Goal: Transaction & Acquisition: Book appointment/travel/reservation

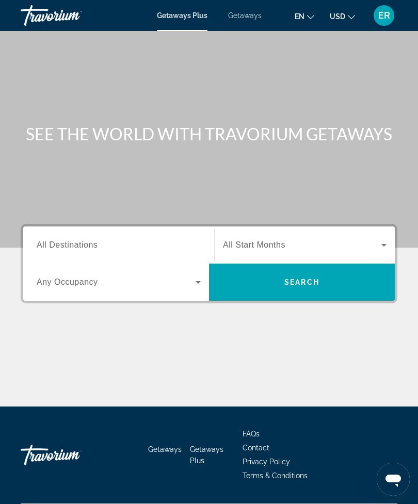
click at [245, 20] on span "Getaways" at bounding box center [245, 15] width 34 height 8
click at [139, 243] on input "Destination All Destinations" at bounding box center [119, 246] width 164 height 12
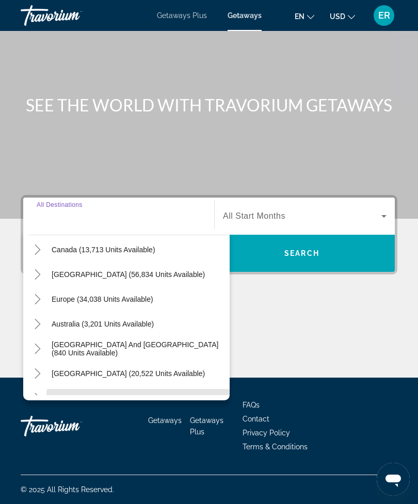
scroll to position [71, 0]
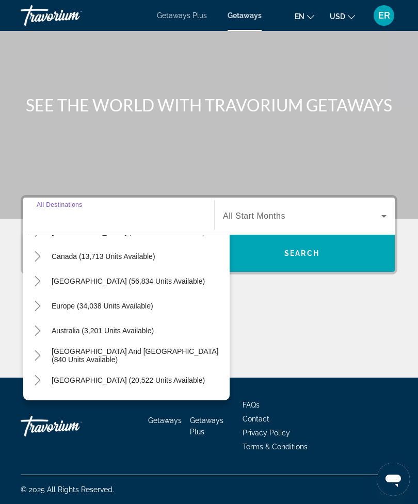
click at [35, 276] on icon "Toggle Caribbean & Atlantic Islands (56,834 units available)" at bounding box center [38, 281] width 10 height 10
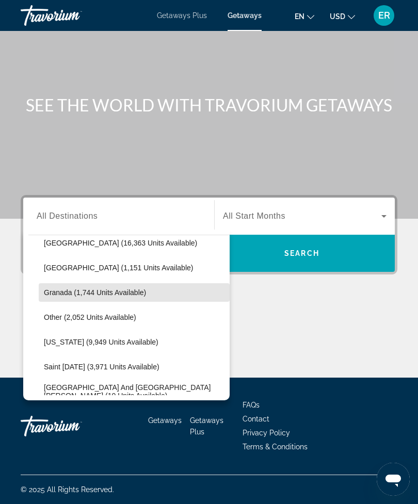
scroll to position [254, 0]
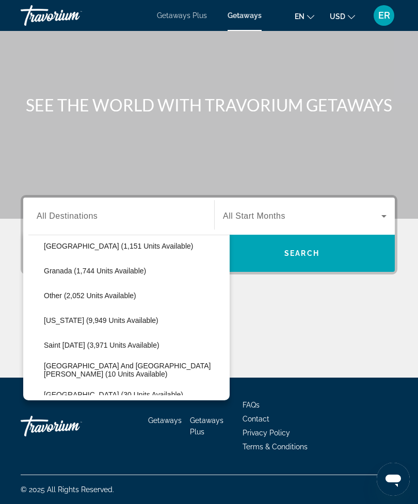
click at [109, 316] on span "Puerto Rico (9,949 units available)" at bounding box center [101, 320] width 115 height 8
type input "**********"
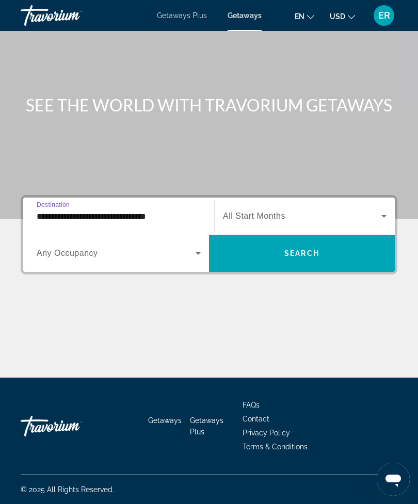
click at [381, 210] on icon "Search widget" at bounding box center [384, 216] width 12 height 12
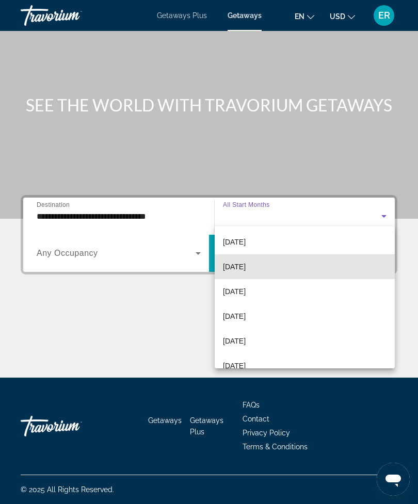
scroll to position [77, 0]
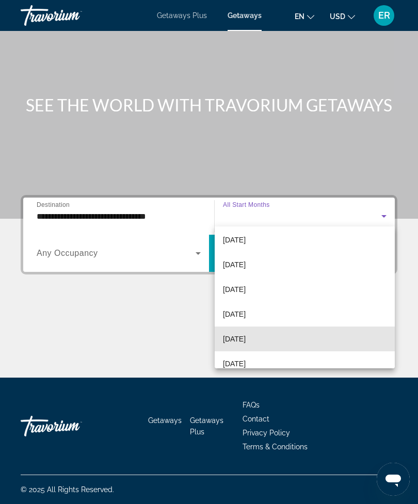
click at [260, 342] on mat-option "April 2026" at bounding box center [305, 339] width 180 height 25
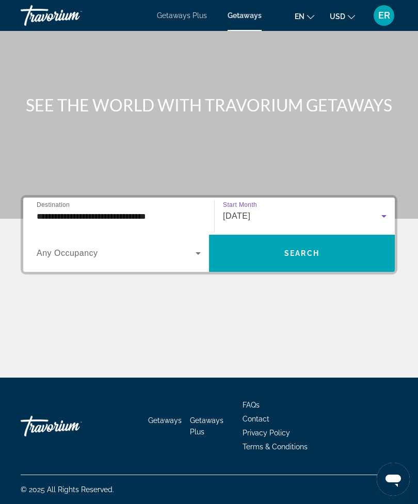
click at [332, 251] on span "Search widget" at bounding box center [302, 253] width 186 height 25
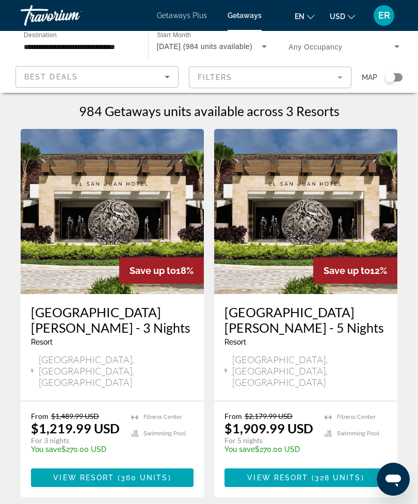
click at [109, 474] on span "View Resort" at bounding box center [83, 478] width 61 height 8
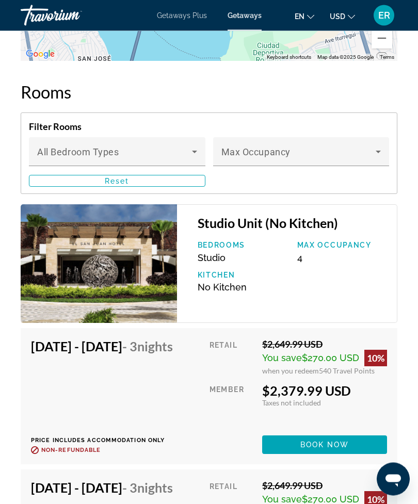
scroll to position [1920, 0]
click at [371, 160] on span "Main content" at bounding box center [298, 156] width 155 height 12
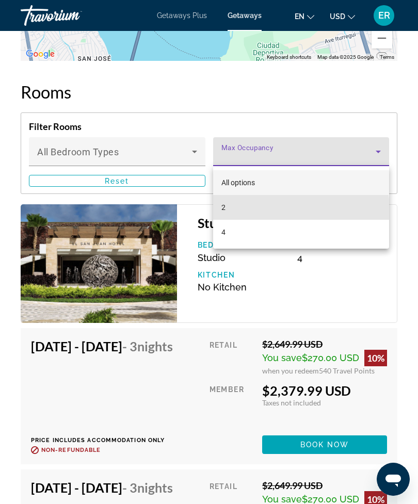
click at [255, 212] on mat-option "2" at bounding box center [301, 207] width 177 height 25
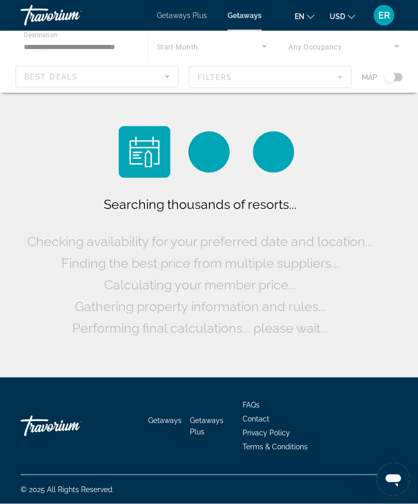
scroll to position [33, 0]
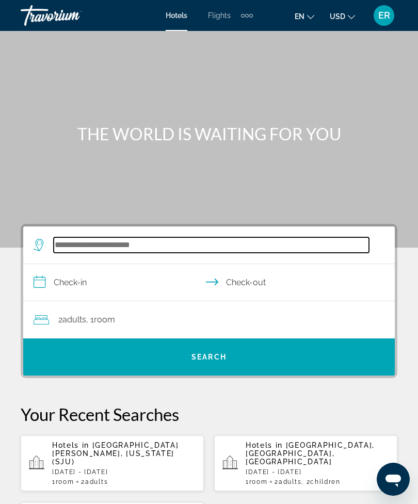
click at [188, 246] on input "Search widget" at bounding box center [211, 244] width 315 height 15
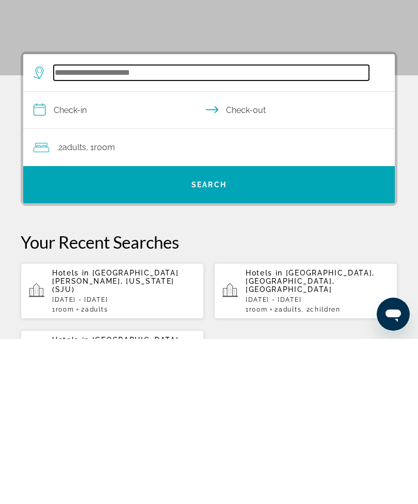
scroll to position [25, 0]
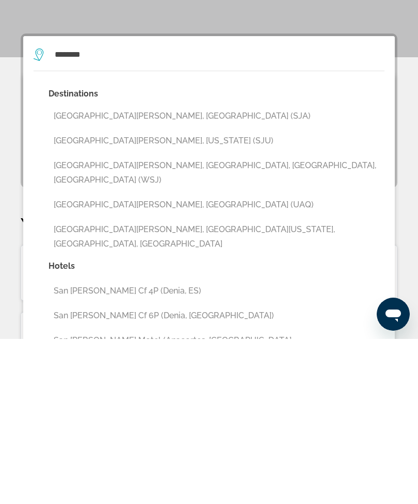
click at [142, 296] on button "[GEOGRAPHIC_DATA][PERSON_NAME], [US_STATE] (SJU)" at bounding box center [217, 306] width 336 height 20
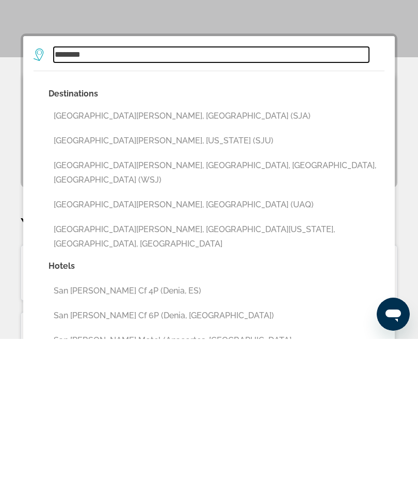
type input "**********"
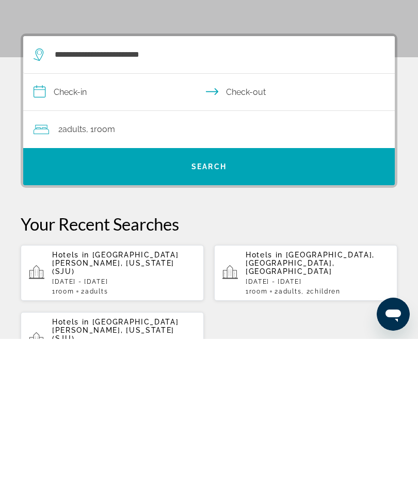
click at [121, 239] on input "**********" at bounding box center [211, 259] width 376 height 40
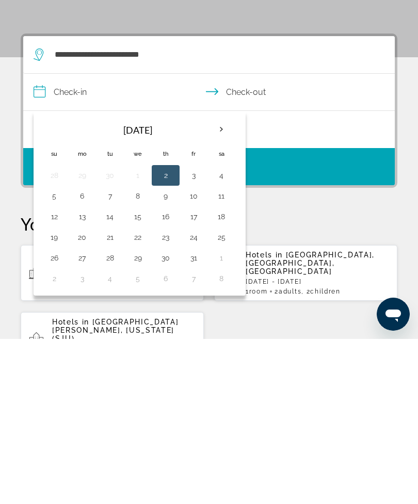
scroll to position [190, 0]
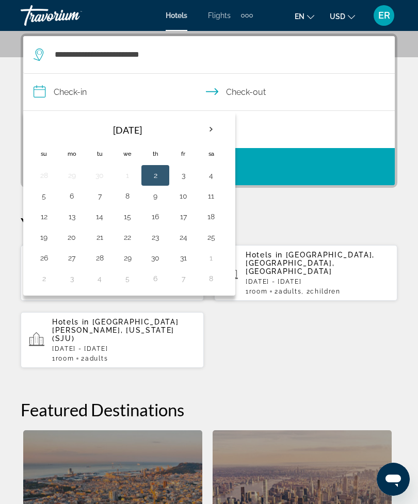
click at [208, 131] on th "Next month" at bounding box center [211, 129] width 28 height 23
click at [216, 131] on th "Next month" at bounding box center [211, 129] width 28 height 23
click at [217, 130] on th "Next month" at bounding box center [211, 129] width 28 height 23
click at [213, 130] on th "Next month" at bounding box center [211, 129] width 28 height 23
click at [214, 129] on th "Next month" at bounding box center [211, 129] width 28 height 23
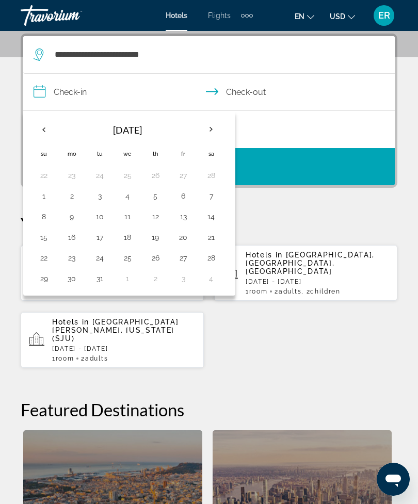
click at [213, 131] on th "Next month" at bounding box center [211, 129] width 28 height 23
click at [159, 239] on button "23" at bounding box center [155, 237] width 17 height 14
click at [47, 261] on button "26" at bounding box center [44, 258] width 17 height 14
type input "**********"
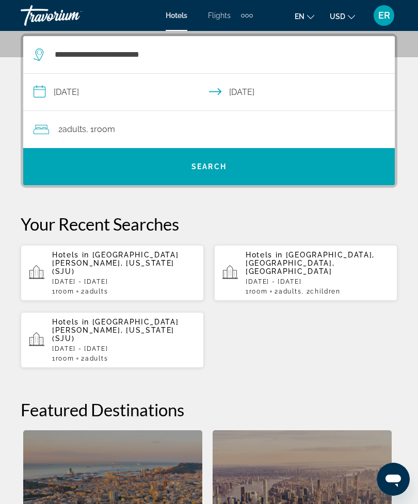
click at [265, 169] on span "Search widget" at bounding box center [209, 166] width 372 height 25
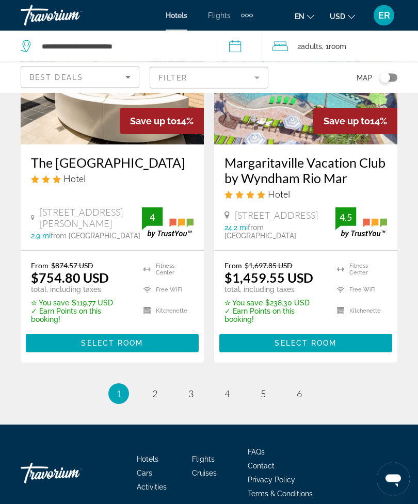
scroll to position [2165, 0]
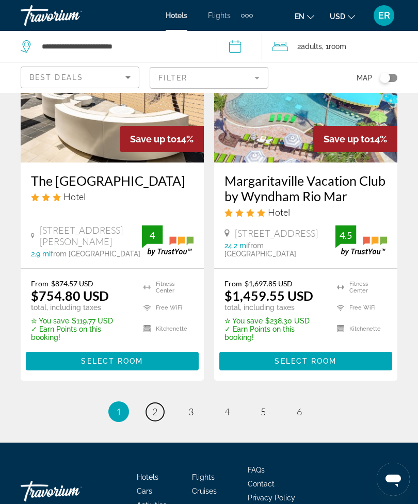
click at [158, 411] on link "page 2" at bounding box center [155, 412] width 18 height 18
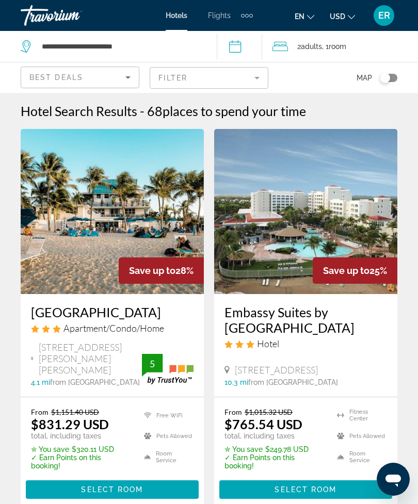
click at [242, 49] on input "**********" at bounding box center [242, 48] width 50 height 34
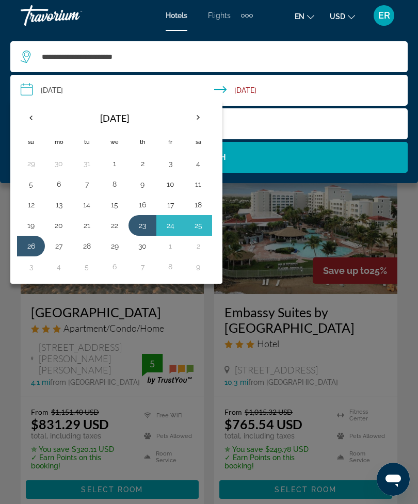
click at [145, 209] on button "16" at bounding box center [142, 205] width 17 height 14
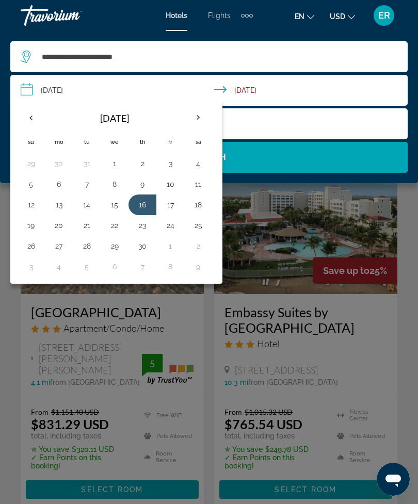
click at [29, 227] on button "19" at bounding box center [31, 225] width 17 height 14
type input "**********"
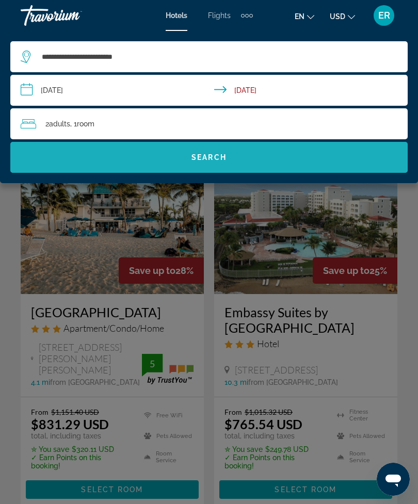
click at [283, 157] on span "Search widget" at bounding box center [208, 157] width 397 height 25
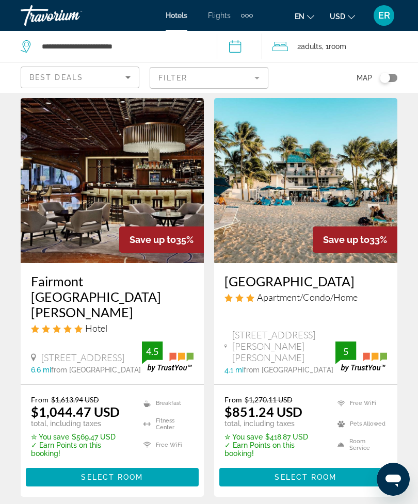
scroll to position [37, 0]
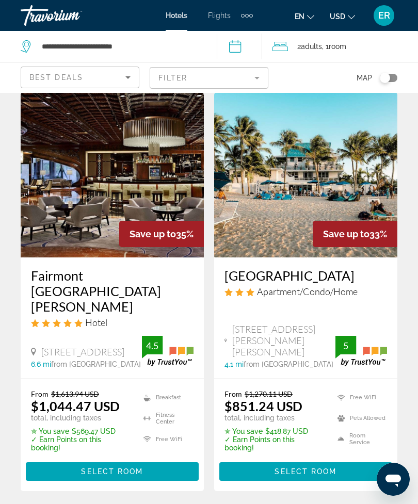
click at [139, 468] on span "Select Room" at bounding box center [112, 472] width 62 height 8
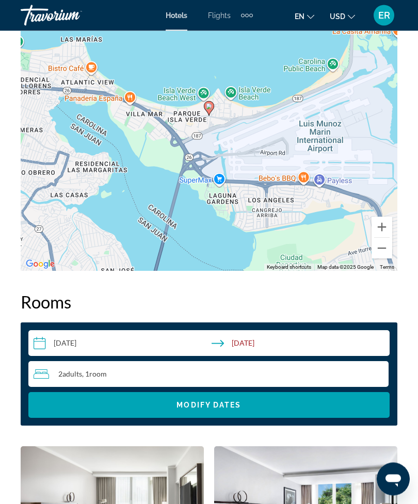
scroll to position [1460, 0]
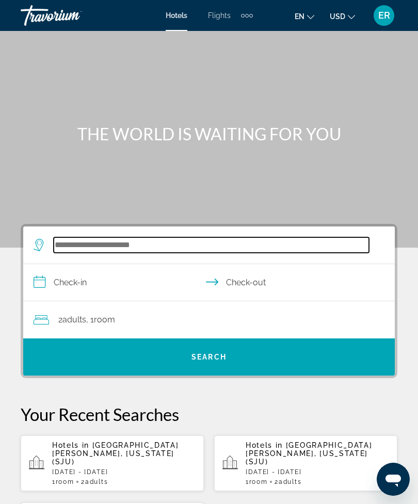
click at [218, 253] on input "Search widget" at bounding box center [211, 244] width 315 height 15
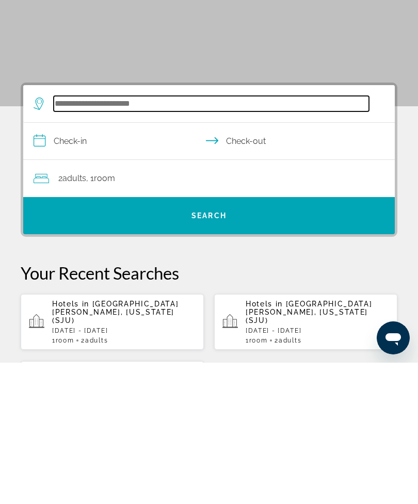
scroll to position [25, 0]
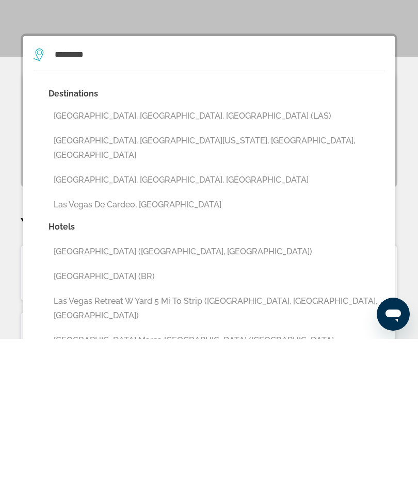
click at [171, 272] on button "[GEOGRAPHIC_DATA], [GEOGRAPHIC_DATA], [GEOGRAPHIC_DATA] (LAS)" at bounding box center [217, 282] width 336 height 20
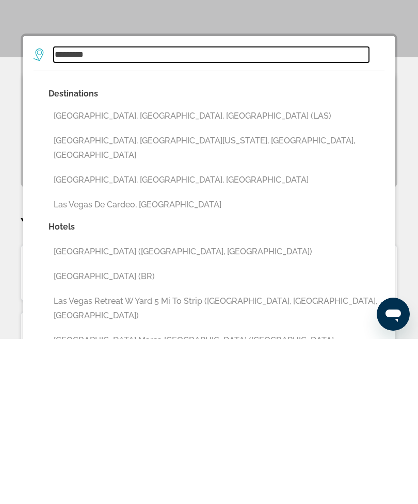
type input "**********"
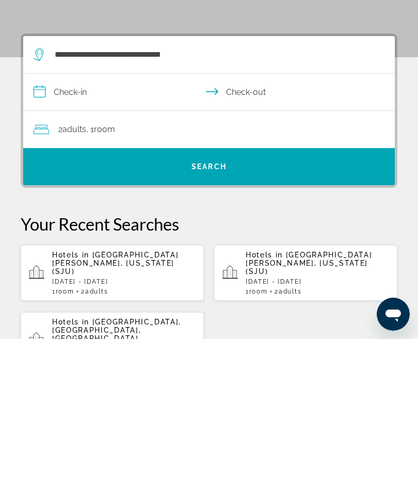
click at [109, 239] on input "**********" at bounding box center [211, 259] width 376 height 40
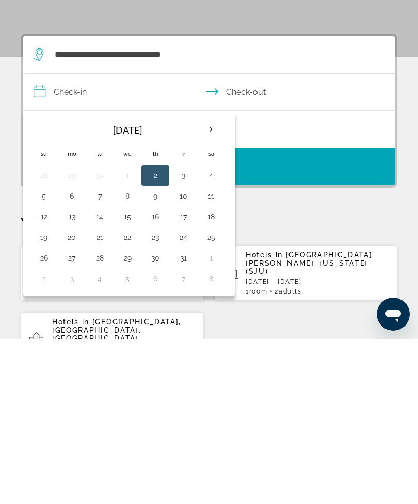
scroll to position [190, 0]
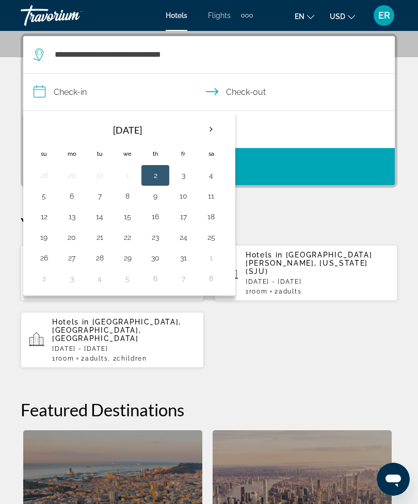
click at [212, 134] on th "Next month" at bounding box center [211, 129] width 28 height 23
click at [213, 129] on th "Next month" at bounding box center [211, 129] width 28 height 23
click at [213, 128] on th "Next month" at bounding box center [211, 129] width 28 height 23
click at [189, 218] on button "13" at bounding box center [183, 217] width 17 height 14
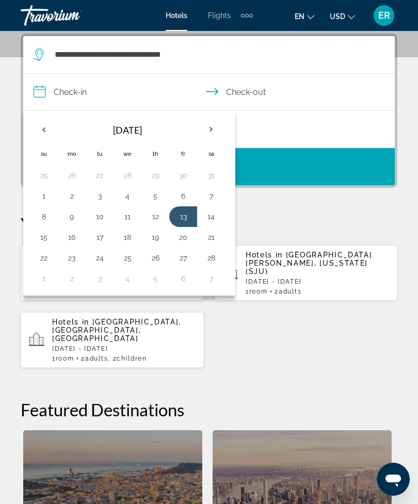
click at [78, 233] on button "16" at bounding box center [71, 237] width 17 height 14
type input "**********"
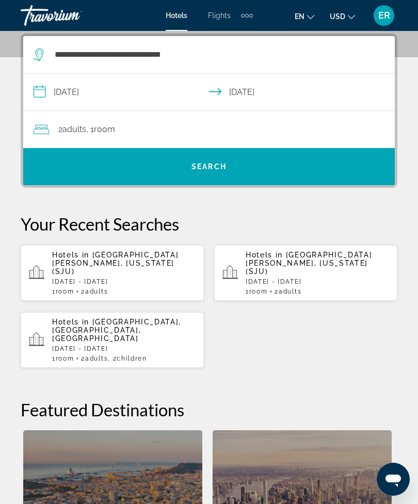
click at [316, 169] on span "Search widget" at bounding box center [209, 166] width 372 height 25
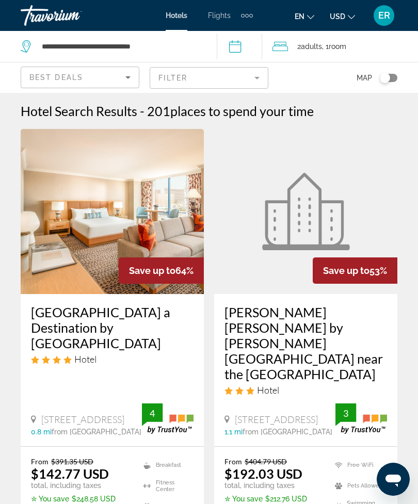
click at [245, 50] on input "**********" at bounding box center [242, 48] width 50 height 34
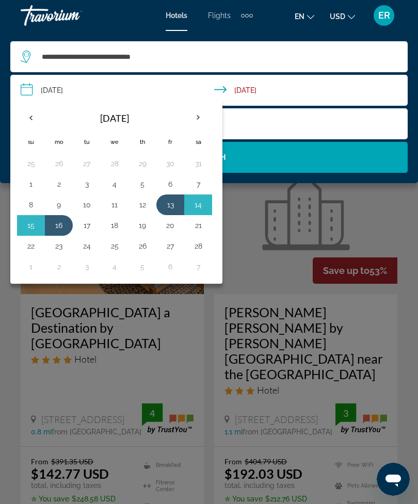
click at [145, 208] on button "12" at bounding box center [142, 205] width 17 height 14
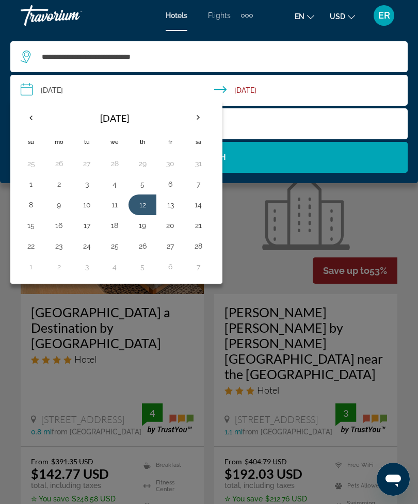
click at [31, 230] on button "15" at bounding box center [31, 225] width 17 height 14
type input "**********"
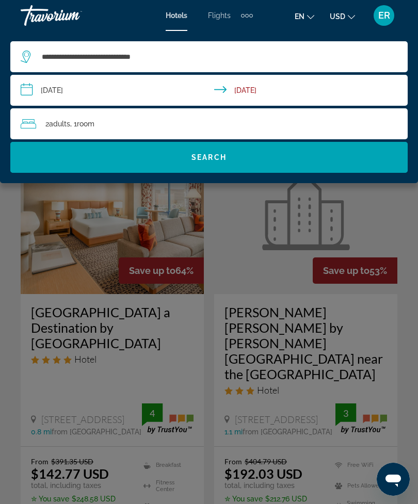
click at [258, 158] on span "Search widget" at bounding box center [208, 157] width 397 height 25
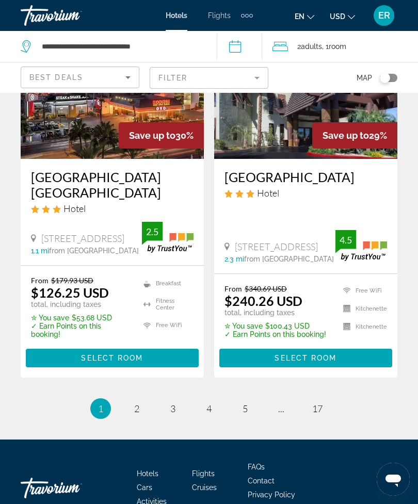
scroll to position [2200, 0]
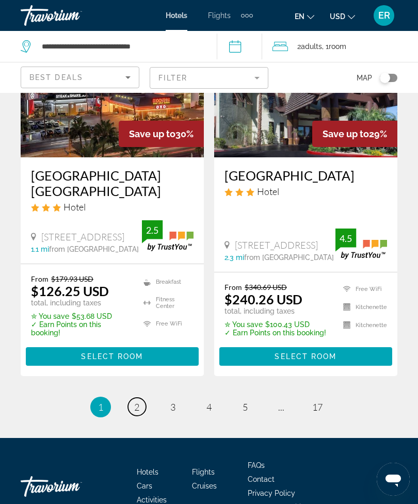
click at [138, 402] on span "2" at bounding box center [136, 407] width 5 height 11
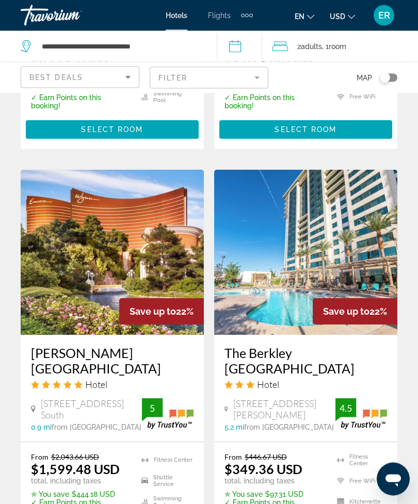
scroll to position [2214, 0]
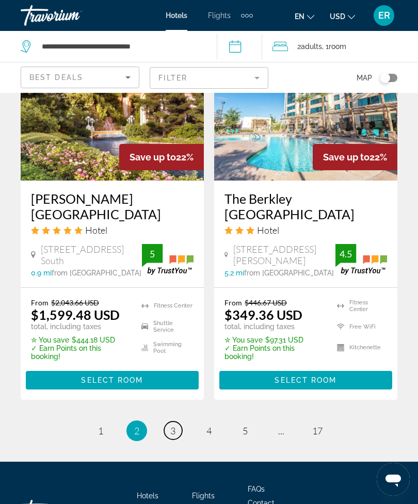
click at [171, 422] on link "page 3" at bounding box center [173, 431] width 18 height 18
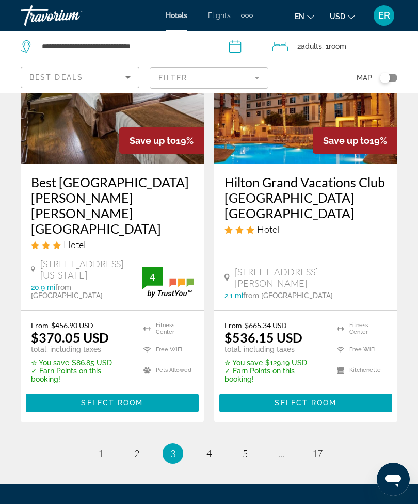
scroll to position [2153, 0]
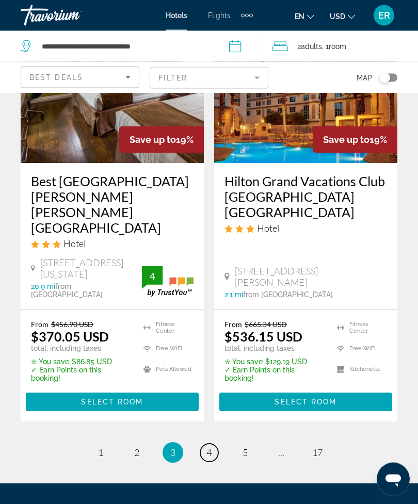
click at [211, 448] on span "4" at bounding box center [208, 453] width 5 height 11
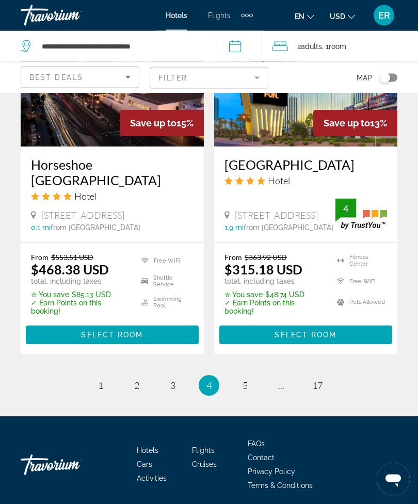
scroll to position [2167, 0]
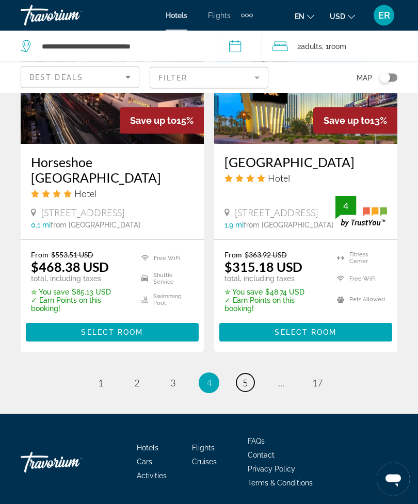
click at [252, 392] on link "page 5" at bounding box center [245, 383] width 18 height 18
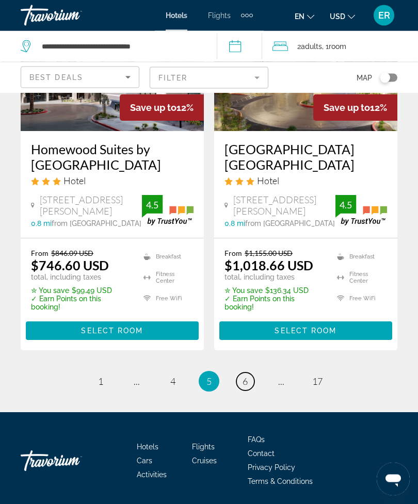
scroll to position [2239, 0]
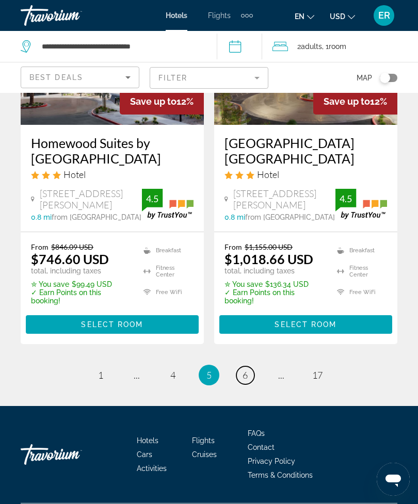
click at [246, 380] on span "6" at bounding box center [245, 375] width 5 height 11
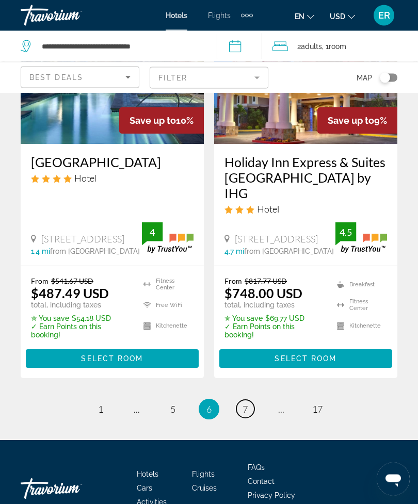
scroll to position [2204, 0]
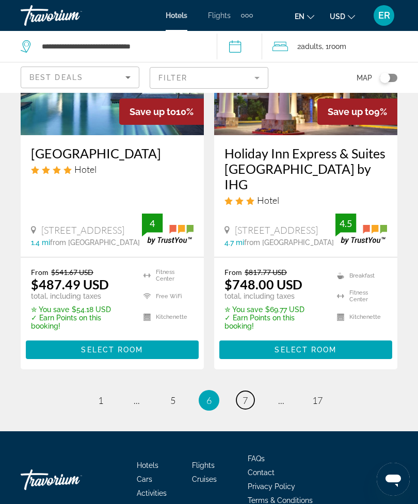
click at [253, 391] on link "page 7" at bounding box center [245, 400] width 18 height 18
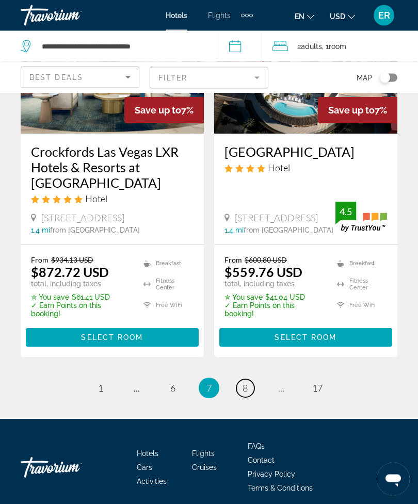
scroll to position [2187, 0]
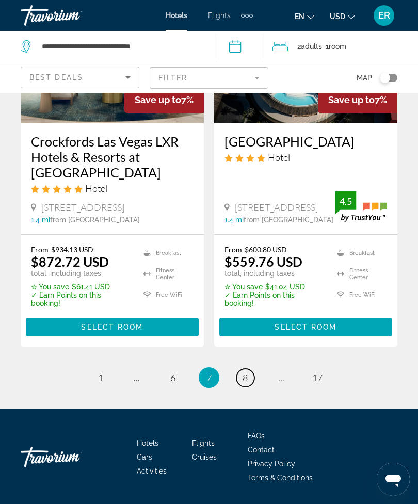
click at [250, 386] on link "page 8" at bounding box center [245, 378] width 18 height 18
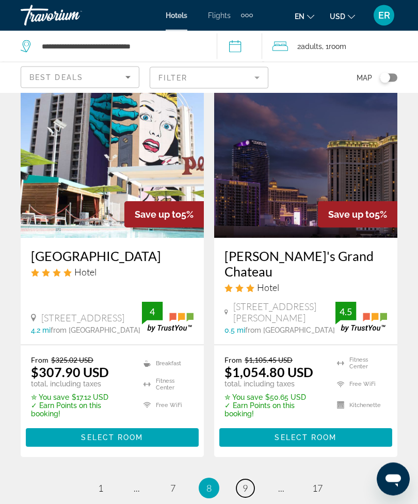
scroll to position [2058, 0]
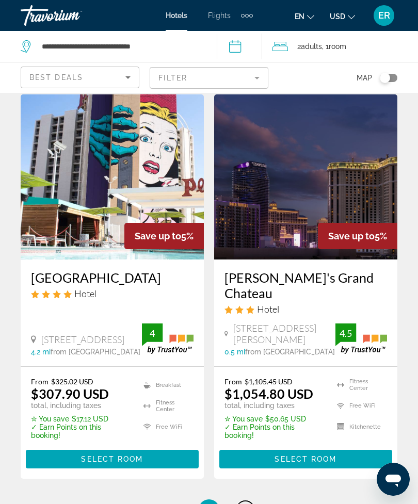
click at [253, 501] on link "page 9" at bounding box center [245, 510] width 18 height 18
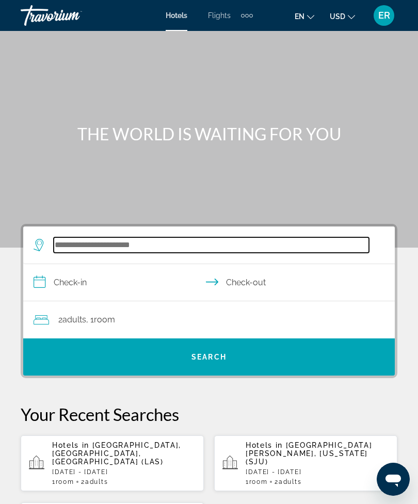
click at [167, 253] on input "Search widget" at bounding box center [211, 244] width 315 height 15
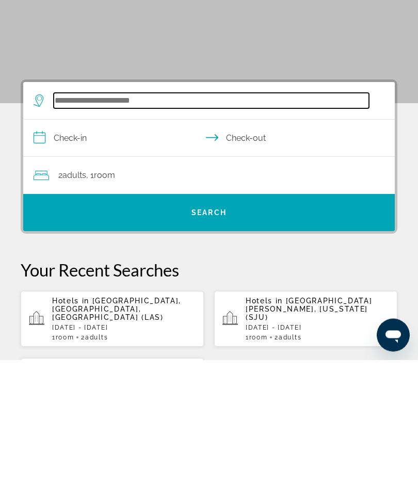
scroll to position [25, 0]
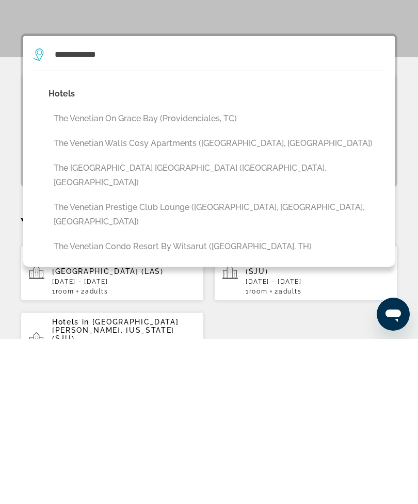
click at [285, 324] on button "The Venetian Resort Las Vegas By Suiteness (Las Vegas, NV, US)" at bounding box center [217, 341] width 336 height 34
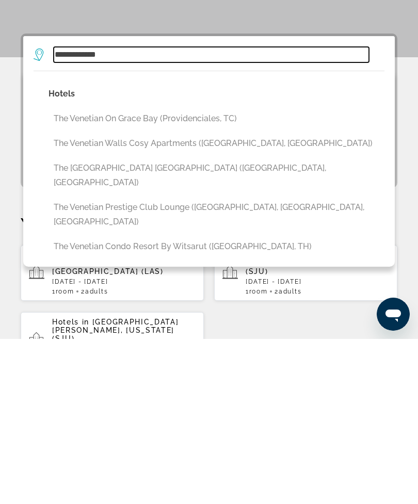
type input "**********"
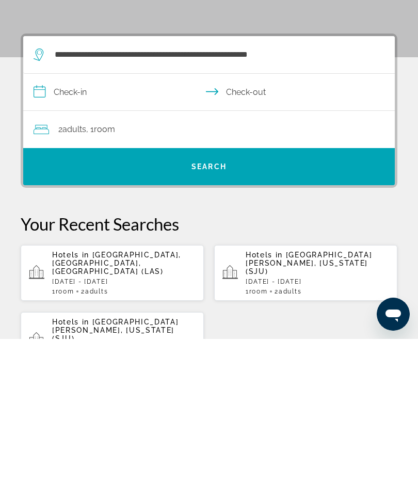
click at [103, 239] on input "**********" at bounding box center [211, 259] width 376 height 40
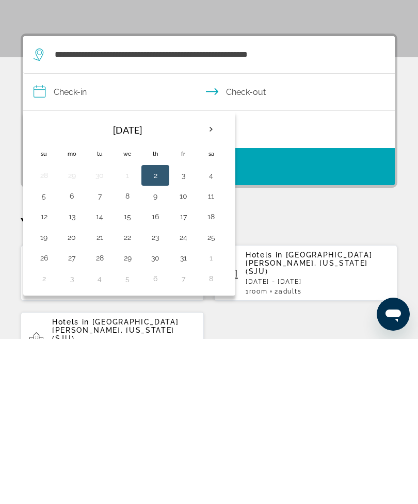
scroll to position [190, 0]
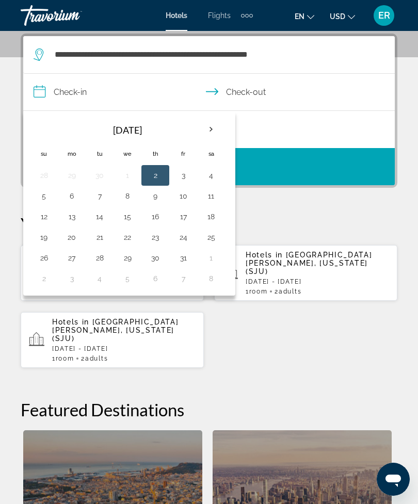
click at [217, 131] on th "Next month" at bounding box center [211, 129] width 28 height 23
click at [216, 129] on th "Next month" at bounding box center [211, 129] width 28 height 23
click at [217, 129] on th "Next month" at bounding box center [211, 129] width 28 height 23
click at [216, 130] on th "Next month" at bounding box center [211, 129] width 28 height 23
click at [217, 130] on th "Next month" at bounding box center [211, 129] width 28 height 23
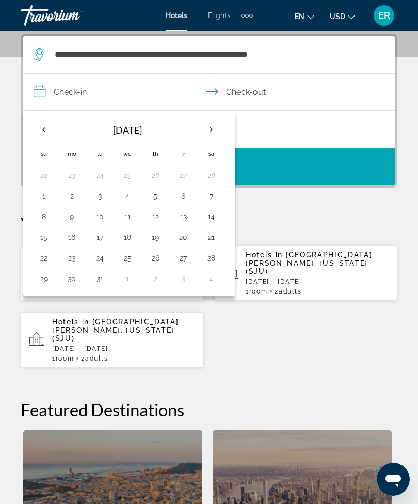
click at [218, 128] on th "Next month" at bounding box center [211, 129] width 28 height 23
click at [43, 130] on th "Previous month" at bounding box center [44, 129] width 28 height 23
click at [39, 130] on th "Previous month" at bounding box center [44, 129] width 28 height 23
click at [160, 220] on button "12" at bounding box center [155, 217] width 17 height 14
click at [52, 238] on button "15" at bounding box center [44, 237] width 17 height 14
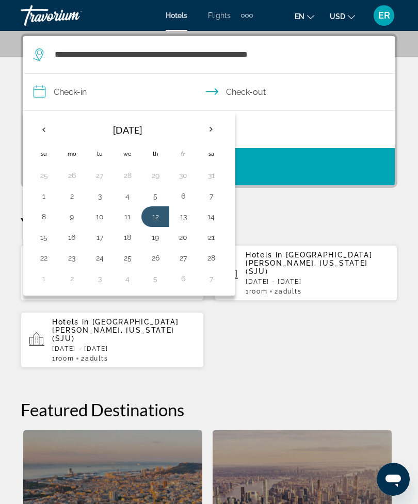
type input "**********"
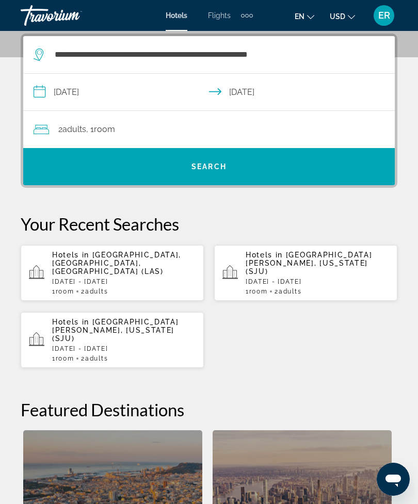
click at [338, 165] on span "Search widget" at bounding box center [209, 166] width 372 height 25
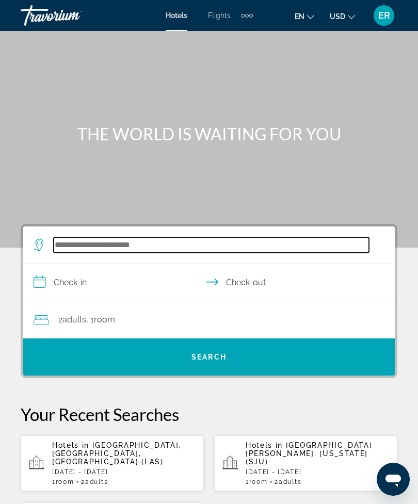
click at [188, 253] on input "Search widget" at bounding box center [211, 244] width 315 height 15
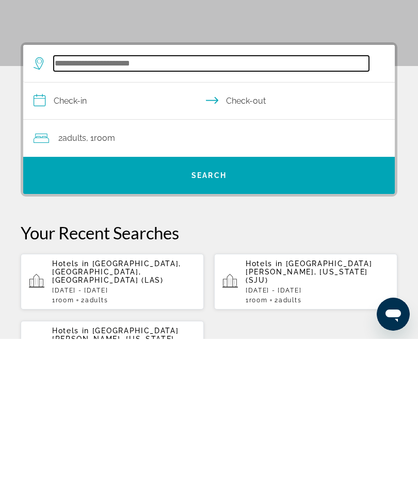
scroll to position [25, 0]
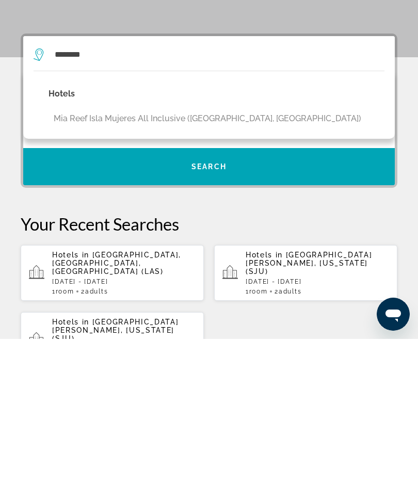
click at [220, 274] on button "Mia Reef Isla Mujeres All Inclusive ([GEOGRAPHIC_DATA], [GEOGRAPHIC_DATA])" at bounding box center [208, 284] width 318 height 20
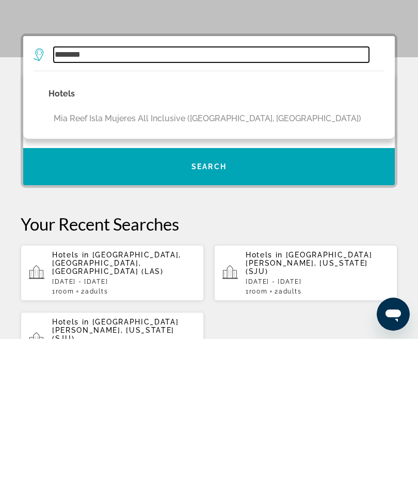
type input "**********"
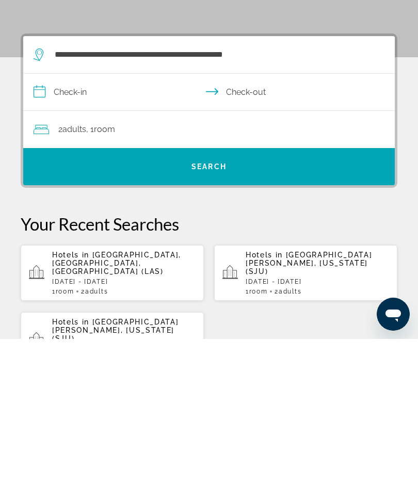
click at [111, 239] on input "**********" at bounding box center [211, 259] width 376 height 40
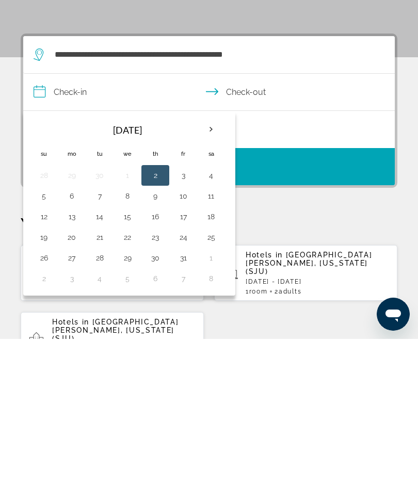
scroll to position [190, 0]
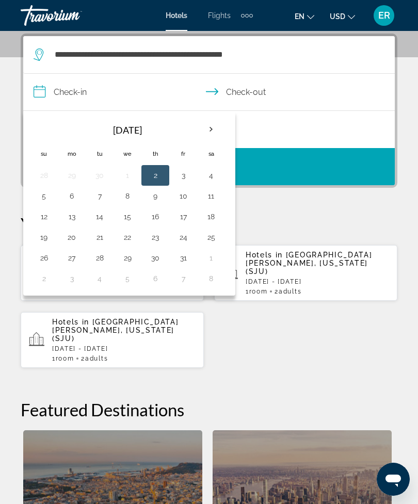
click at [214, 131] on th "Next month" at bounding box center [211, 129] width 28 height 23
click at [215, 130] on th "Next month" at bounding box center [211, 129] width 28 height 23
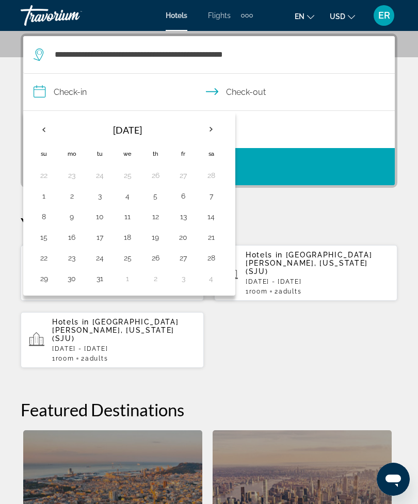
click at [216, 133] on th "Next month" at bounding box center [211, 129] width 28 height 23
click at [217, 132] on th "Next month" at bounding box center [211, 129] width 28 height 23
click at [46, 125] on th "Previous month" at bounding box center [44, 129] width 28 height 23
click at [185, 243] on button "22" at bounding box center [183, 237] width 17 height 14
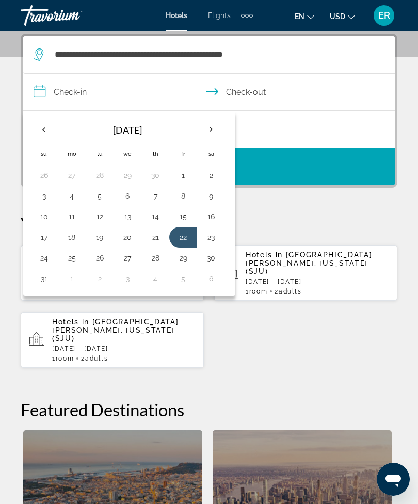
click at [75, 264] on button "25" at bounding box center [71, 258] width 17 height 14
type input "**********"
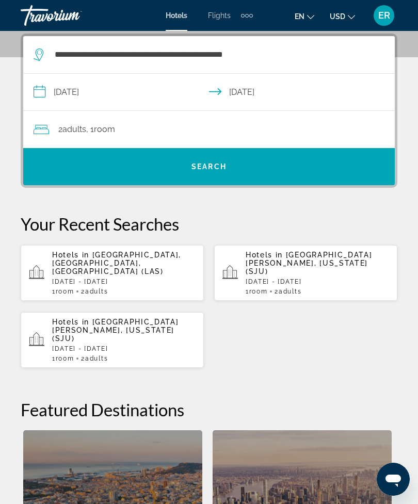
click at [282, 166] on span "Search widget" at bounding box center [209, 166] width 372 height 25
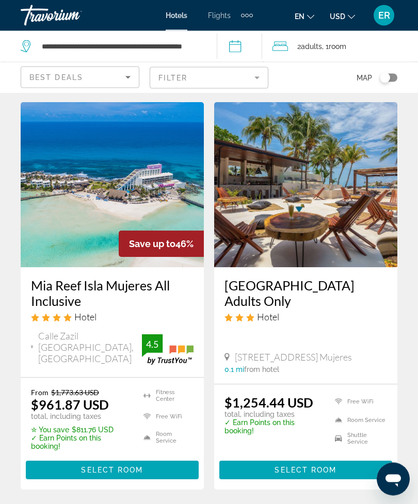
scroll to position [28, 0]
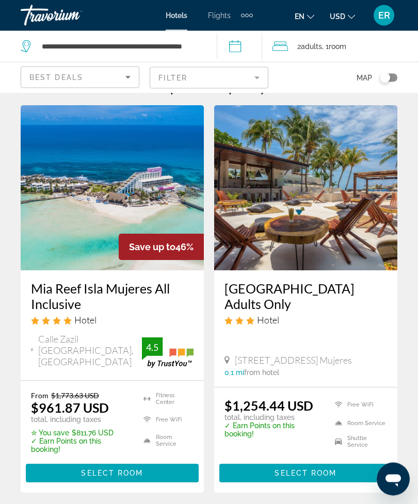
scroll to position [0, 0]
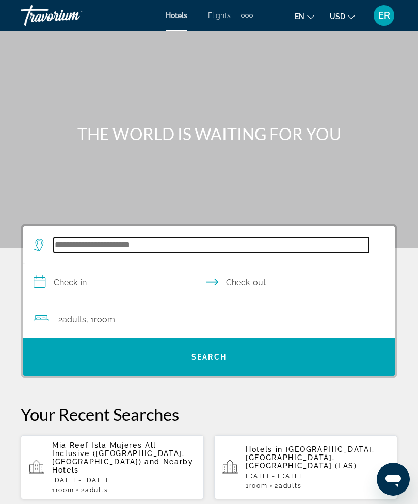
click at [195, 253] on input "Search widget" at bounding box center [211, 244] width 315 height 15
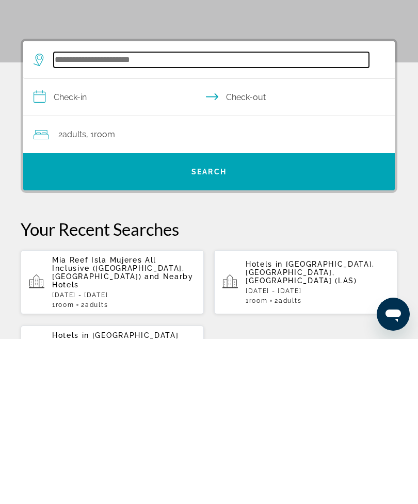
scroll to position [25, 0]
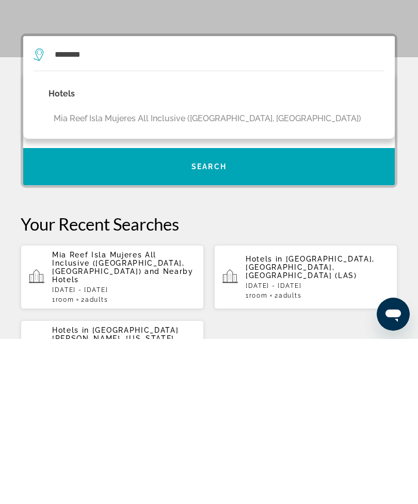
click at [194, 274] on button "Mia Reef Isla Mujeres All Inclusive ([GEOGRAPHIC_DATA], [GEOGRAPHIC_DATA])" at bounding box center [208, 284] width 318 height 20
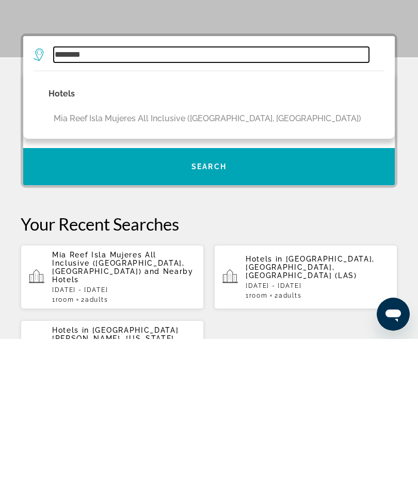
type input "**********"
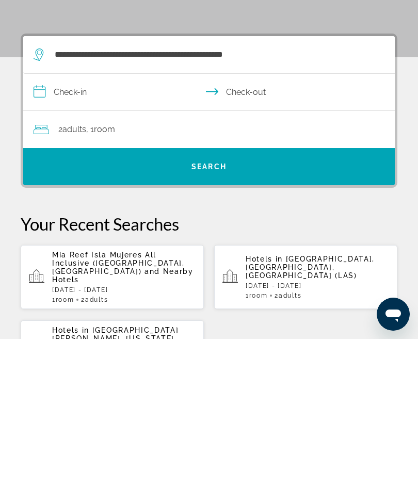
click at [123, 239] on input "**********" at bounding box center [211, 259] width 376 height 40
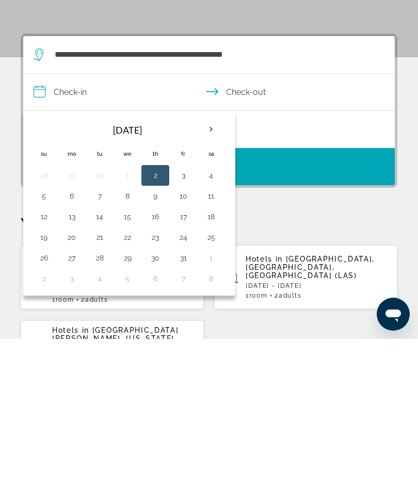
scroll to position [190, 0]
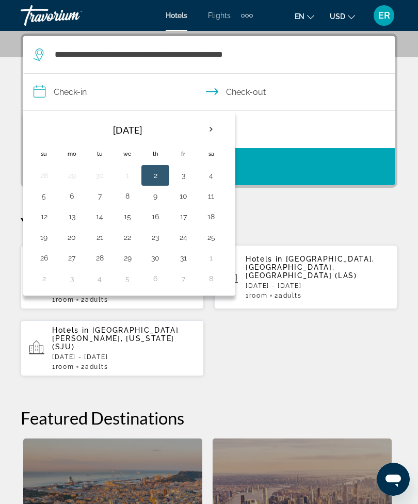
click at [213, 127] on th "Next month" at bounding box center [211, 129] width 28 height 23
click at [212, 131] on th "Next month" at bounding box center [211, 129] width 28 height 23
click at [219, 137] on th "Next month" at bounding box center [211, 129] width 28 height 23
click at [216, 133] on th "Next month" at bounding box center [211, 129] width 28 height 23
click at [214, 132] on th "Next month" at bounding box center [211, 129] width 28 height 23
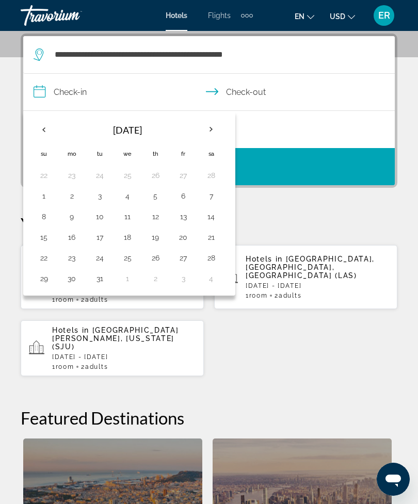
click at [214, 130] on th "Next month" at bounding box center [211, 129] width 28 height 23
click at [213, 133] on th "Next month" at bounding box center [211, 129] width 28 height 23
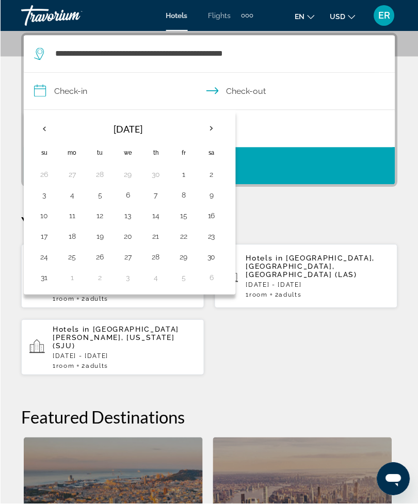
scroll to position [187, 0]
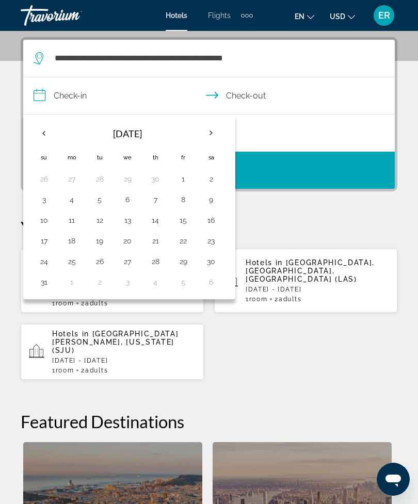
click at [185, 241] on button "22" at bounding box center [183, 241] width 17 height 14
click at [77, 267] on button "25" at bounding box center [71, 261] width 17 height 14
type input "**********"
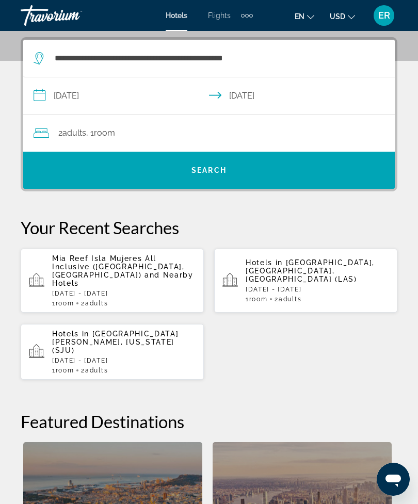
click at [256, 176] on span "Search widget" at bounding box center [209, 170] width 372 height 25
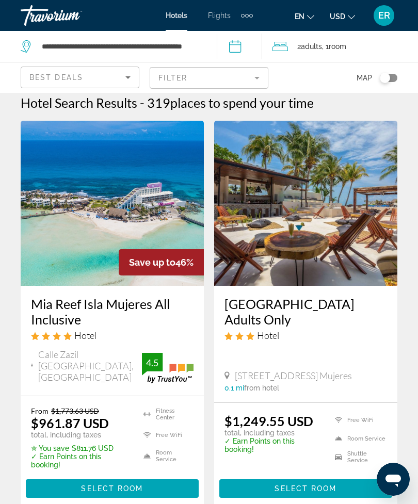
scroll to position [14, 0]
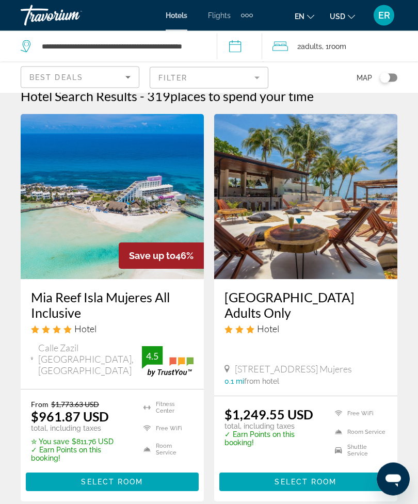
click at [166, 178] on img "Main content" at bounding box center [112, 197] width 183 height 165
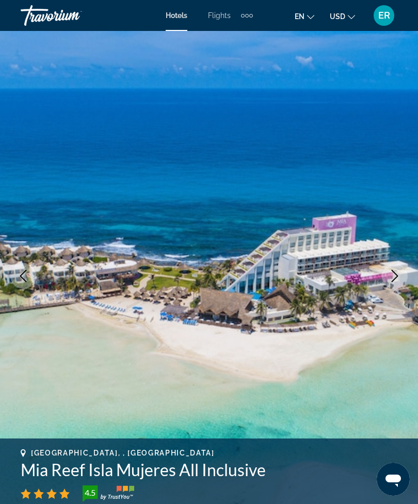
click at [391, 274] on icon "Next image" at bounding box center [395, 276] width 12 height 12
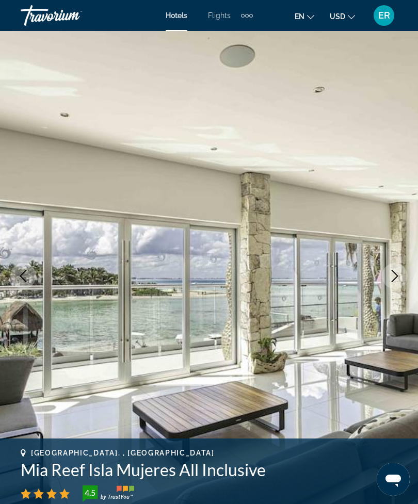
click at [399, 281] on icon "Next image" at bounding box center [395, 276] width 12 height 12
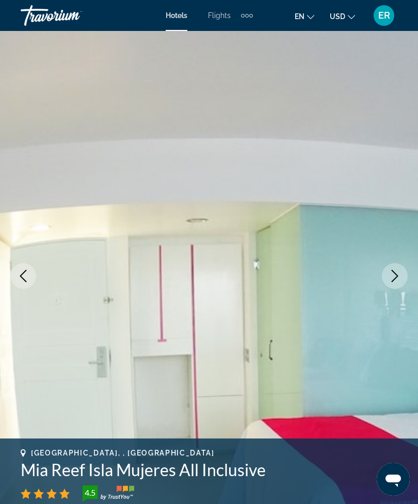
click at [390, 294] on img "Main content" at bounding box center [209, 276] width 418 height 490
click at [389, 281] on icon "Next image" at bounding box center [395, 276] width 12 height 12
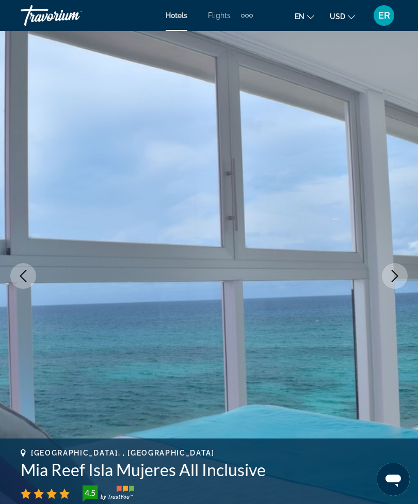
click at [395, 281] on icon "Next image" at bounding box center [395, 276] width 12 height 12
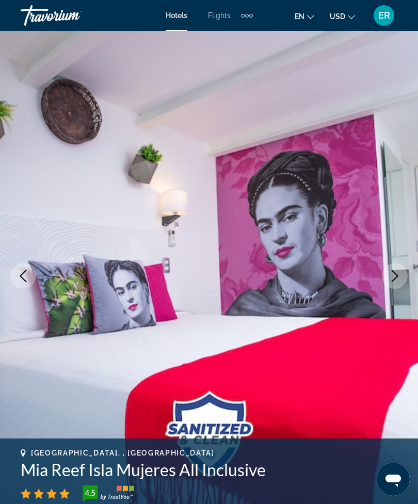
click at [390, 279] on icon "Next image" at bounding box center [395, 276] width 12 height 12
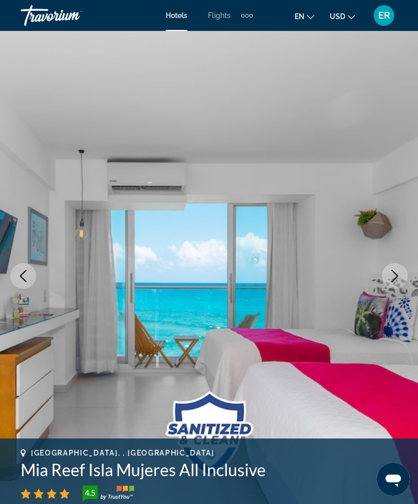
click at [399, 281] on icon "Next image" at bounding box center [395, 276] width 12 height 12
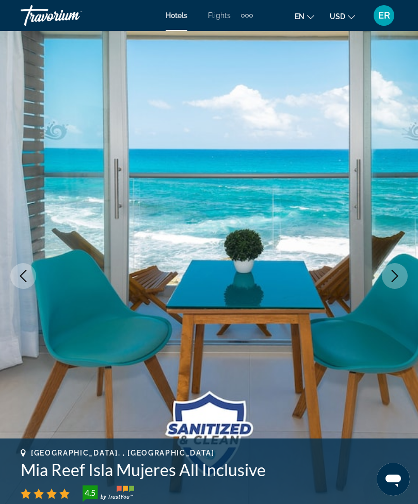
click at [391, 284] on button "Next image" at bounding box center [395, 276] width 26 height 26
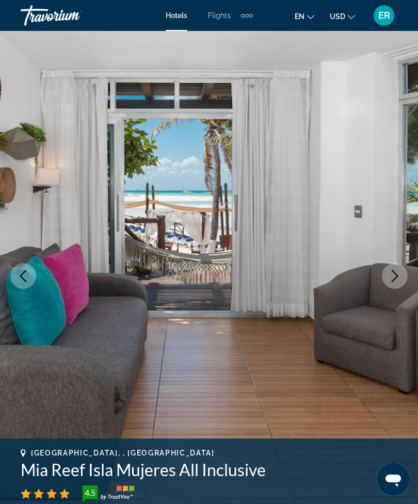
click at [395, 282] on icon "Next image" at bounding box center [395, 276] width 12 height 12
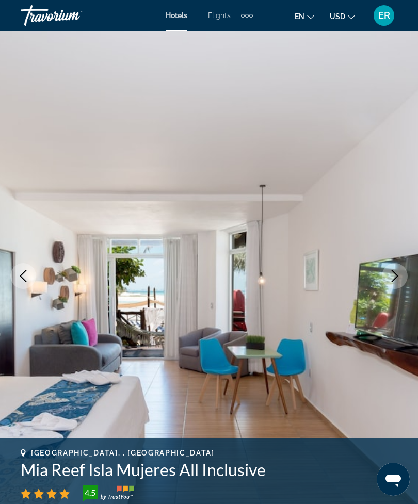
click at [396, 281] on icon "Next image" at bounding box center [395, 276] width 12 height 12
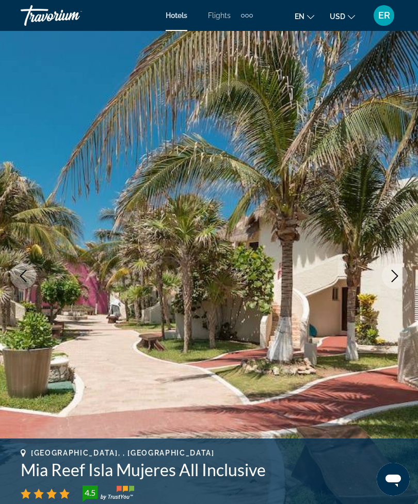
click at [394, 283] on button "Next image" at bounding box center [395, 276] width 26 height 26
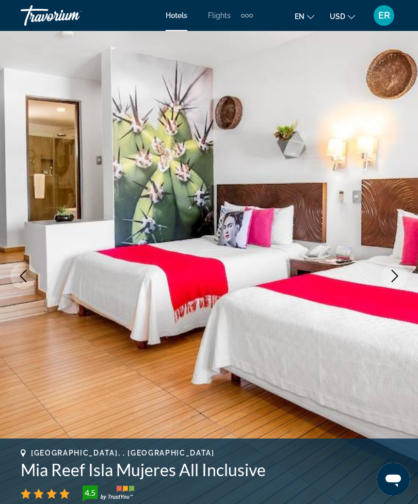
click at [401, 283] on button "Next image" at bounding box center [395, 276] width 26 height 26
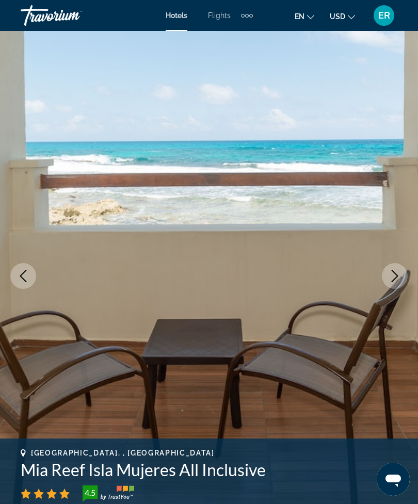
click at [393, 276] on icon "Next image" at bounding box center [395, 276] width 12 height 12
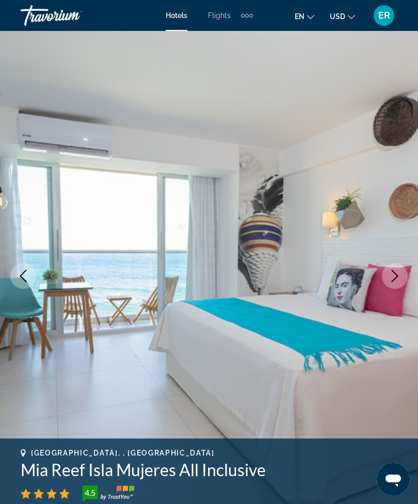
click at [388, 280] on button "Next image" at bounding box center [395, 276] width 26 height 26
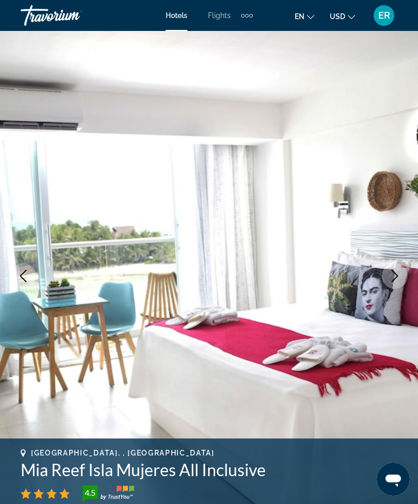
click at [390, 283] on button "Next image" at bounding box center [395, 276] width 26 height 26
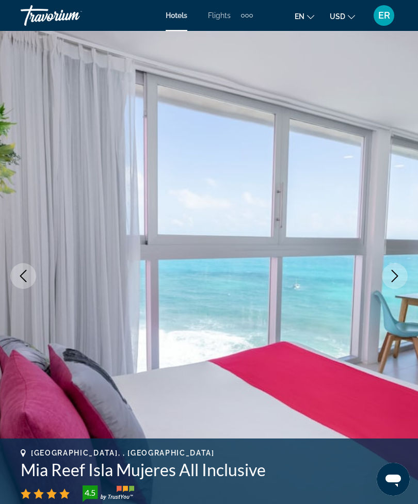
click at [397, 278] on icon "Next image" at bounding box center [395, 276] width 12 height 12
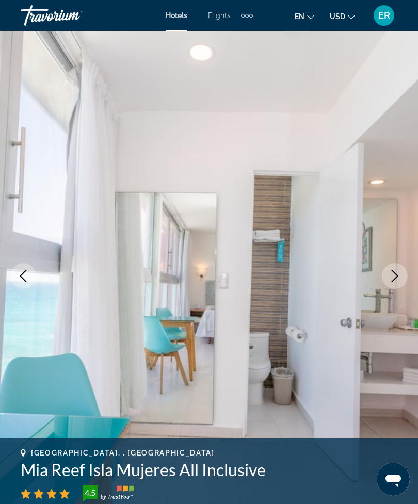
click at [397, 277] on icon "Next image" at bounding box center [395, 276] width 7 height 12
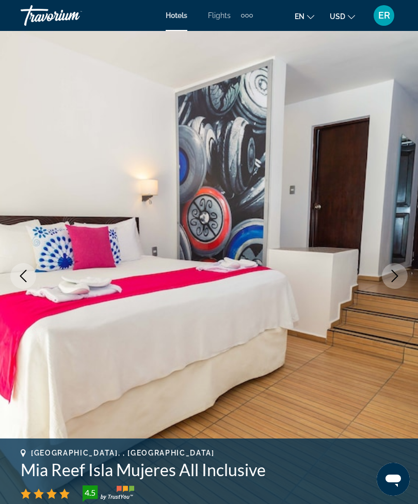
click at [398, 278] on icon "Next image" at bounding box center [395, 276] width 12 height 12
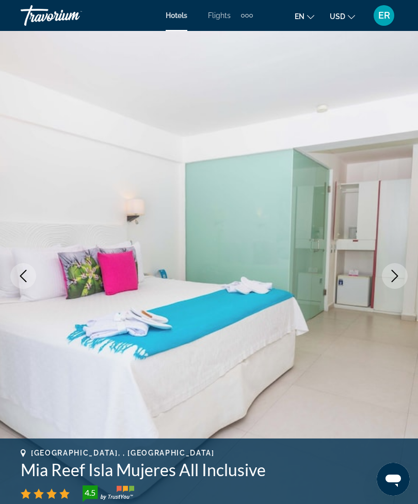
click at [396, 278] on icon "Next image" at bounding box center [395, 276] width 7 height 12
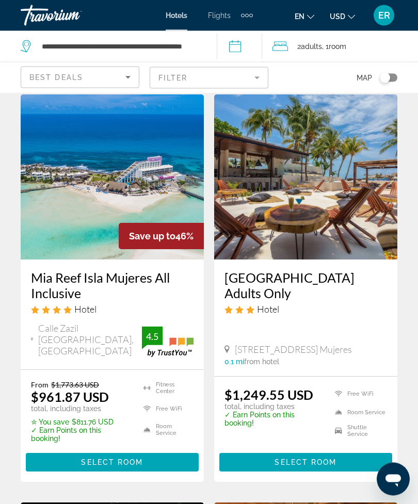
scroll to position [37, 0]
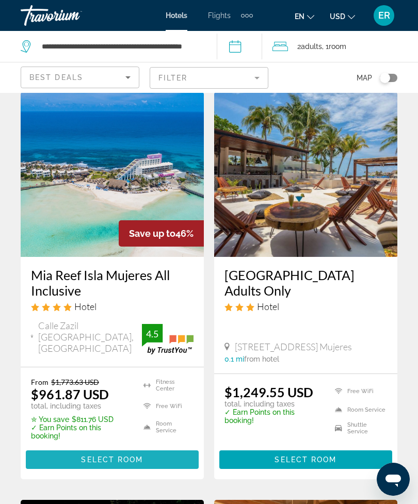
click at [169, 456] on span "Main content" at bounding box center [112, 460] width 173 height 25
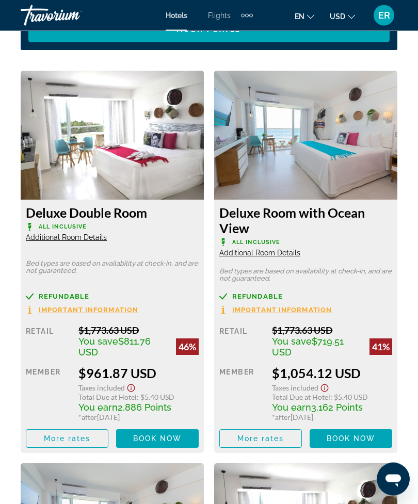
scroll to position [1766, 0]
click at [339, 137] on img "Main content" at bounding box center [305, 135] width 183 height 129
click at [271, 438] on span "More rates" at bounding box center [260, 439] width 47 height 8
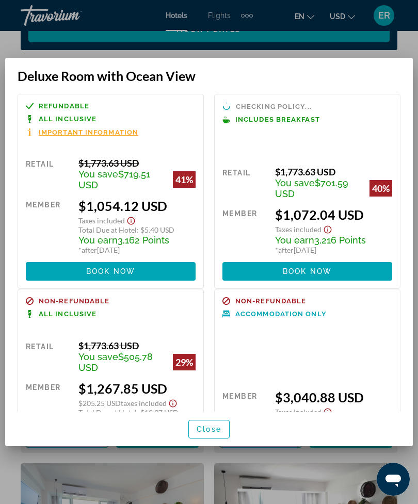
scroll to position [0, 0]
click at [129, 129] on span "Important Information" at bounding box center [89, 132] width 100 height 7
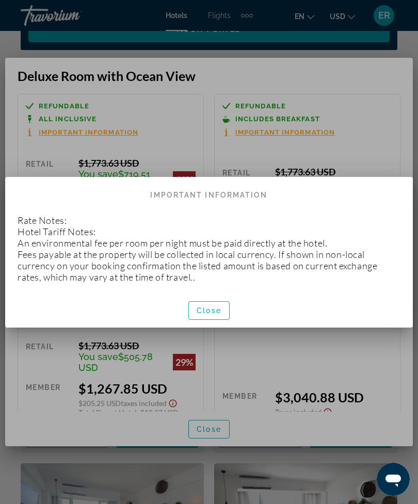
click at [215, 309] on span "Close" at bounding box center [209, 311] width 25 height 8
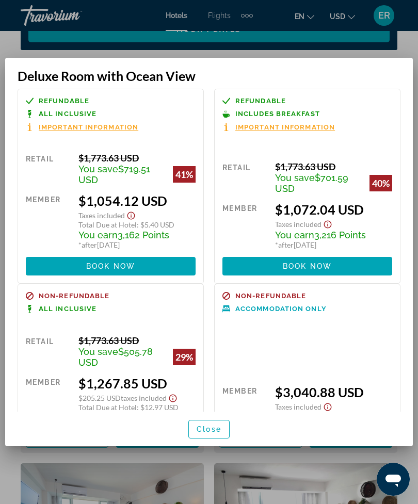
scroll to position [8, 0]
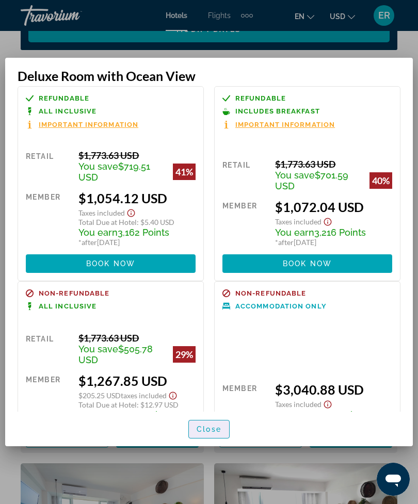
click at [204, 434] on span "Close" at bounding box center [209, 429] width 25 height 8
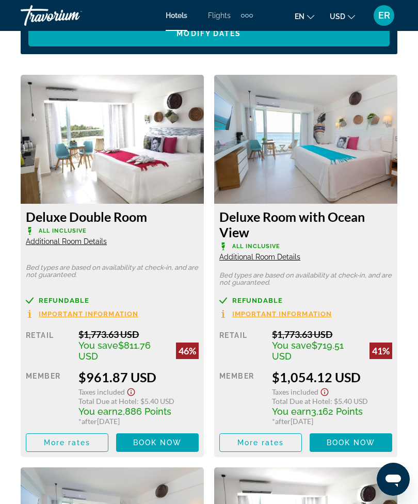
scroll to position [1762, 0]
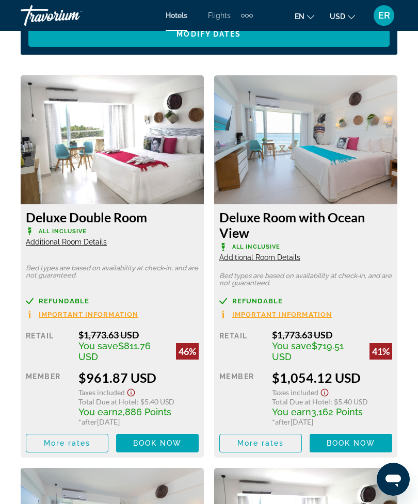
click at [278, 445] on span "More rates" at bounding box center [260, 443] width 47 height 8
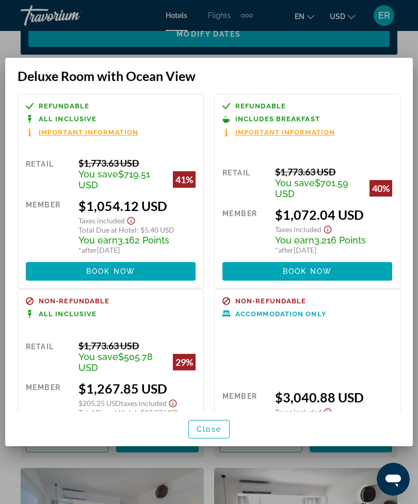
click at [214, 434] on span "Close" at bounding box center [209, 429] width 25 height 8
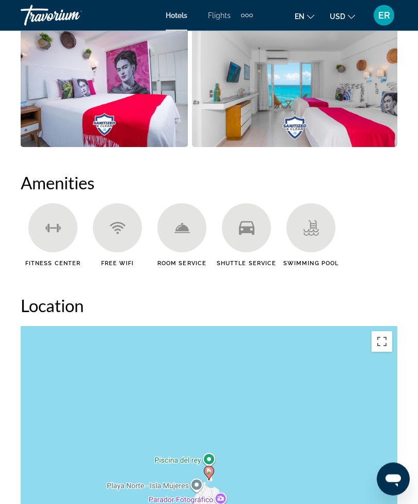
scroll to position [1016, 0]
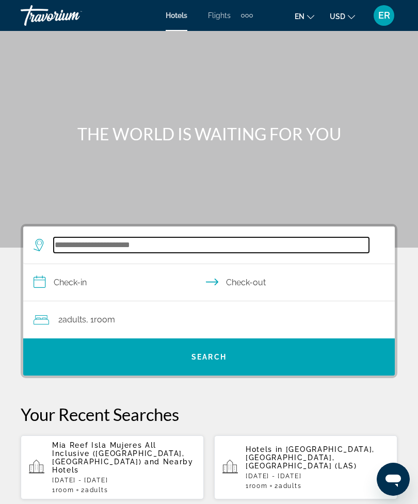
click at [256, 253] on input "Search widget" at bounding box center [211, 244] width 315 height 15
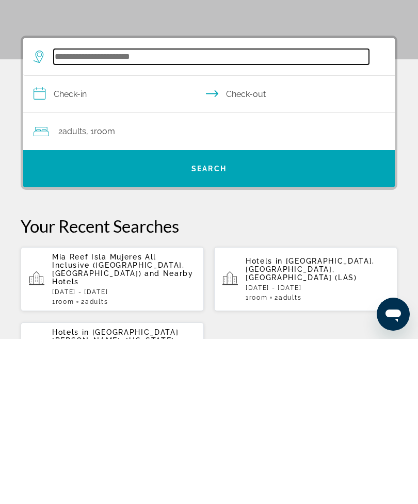
scroll to position [25, 0]
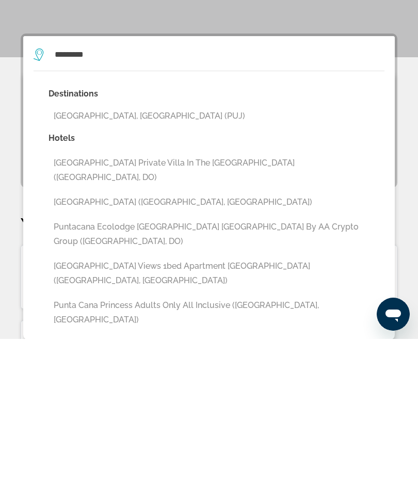
click at [185, 272] on button "[GEOGRAPHIC_DATA], [GEOGRAPHIC_DATA] (PUJ)" at bounding box center [217, 282] width 336 height 20
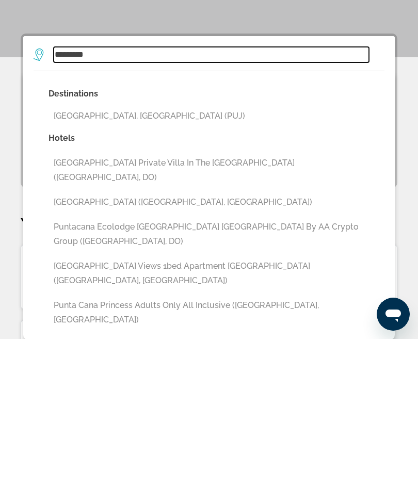
type input "**********"
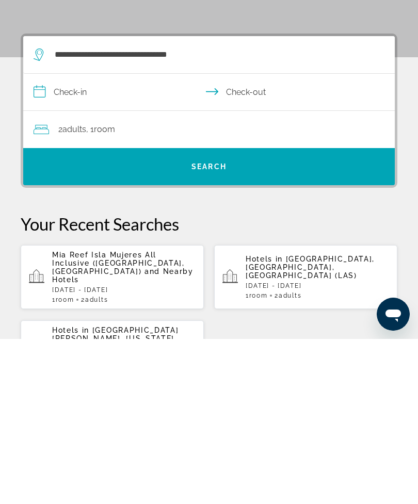
click at [116, 239] on input "**********" at bounding box center [211, 259] width 376 height 40
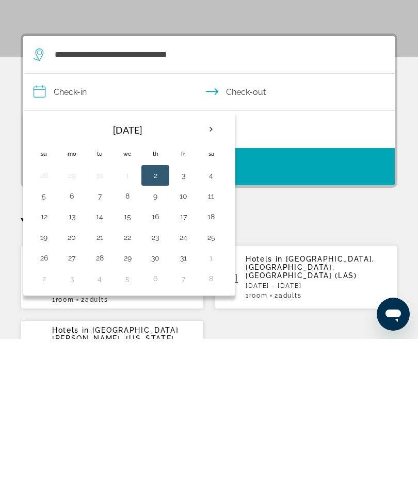
scroll to position [190, 0]
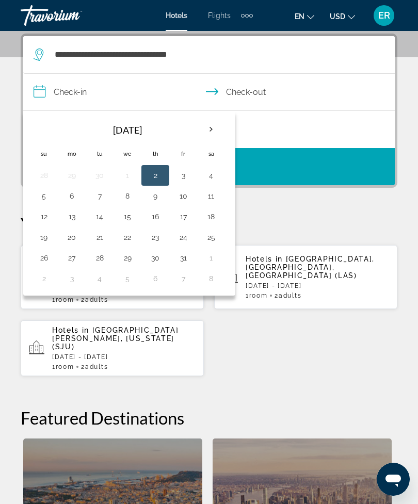
click at [217, 130] on th "Next month" at bounding box center [211, 129] width 28 height 23
click at [218, 130] on th "Next month" at bounding box center [211, 129] width 28 height 23
click at [218, 129] on th "Next month" at bounding box center [211, 129] width 28 height 23
click at [217, 128] on th "Next month" at bounding box center [211, 129] width 28 height 23
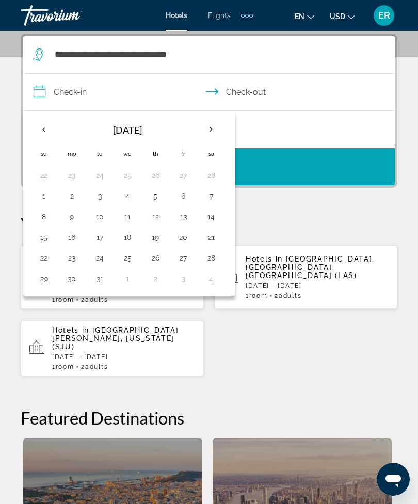
click at [220, 129] on th "Next month" at bounding box center [211, 129] width 28 height 23
click at [221, 130] on th "Next month" at bounding box center [211, 129] width 28 height 23
click at [217, 132] on th "Next month" at bounding box center [211, 129] width 28 height 23
click at [219, 131] on th "Next month" at bounding box center [211, 129] width 28 height 23
click at [217, 200] on button "11" at bounding box center [211, 196] width 17 height 14
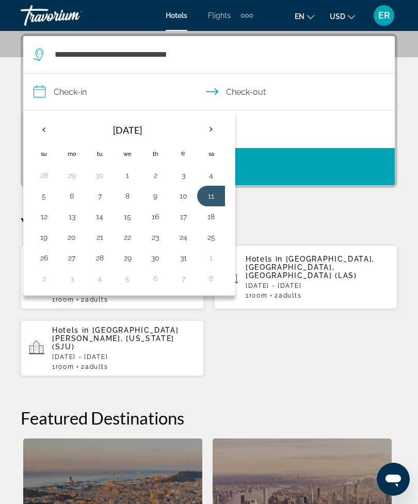
click at [217, 219] on button "18" at bounding box center [211, 217] width 17 height 14
type input "**********"
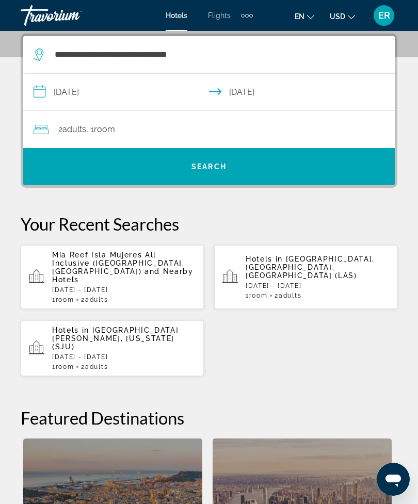
click at [227, 130] on div "2 Adult Adults , 1 Room rooms" at bounding box center [214, 129] width 361 height 14
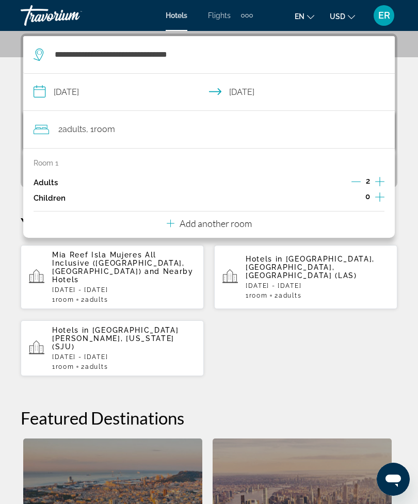
click at [380, 201] on icon "Increment children" at bounding box center [379, 197] width 9 height 12
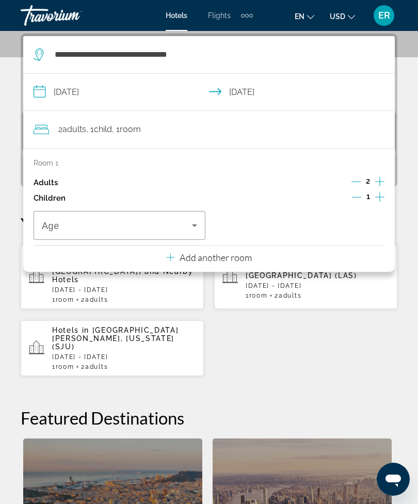
click at [382, 200] on icon "Increment children" at bounding box center [379, 197] width 9 height 12
click at [169, 229] on span "Travelers: 2 adults, 2 children" at bounding box center [117, 225] width 150 height 12
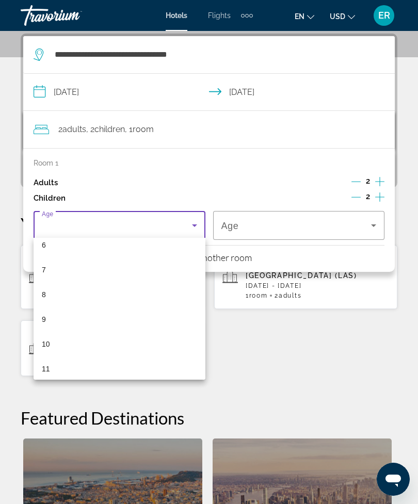
scroll to position [156, 0]
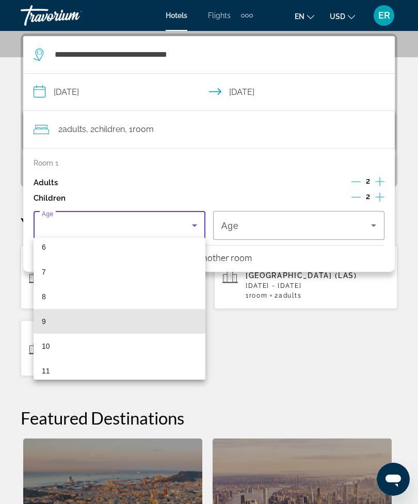
click at [101, 321] on mat-option "9" at bounding box center [120, 321] width 172 height 25
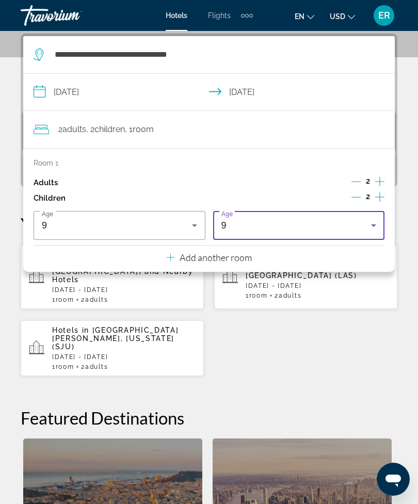
click at [353, 221] on div "9" at bounding box center [296, 225] width 150 height 12
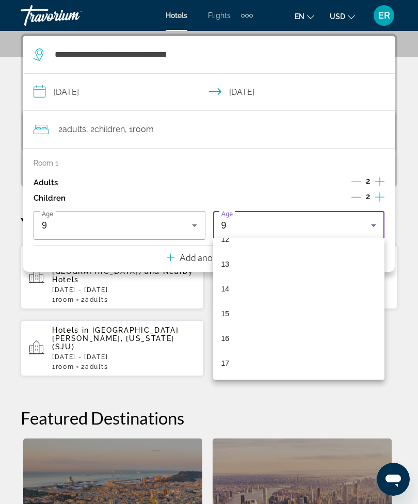
scroll to position [312, 0]
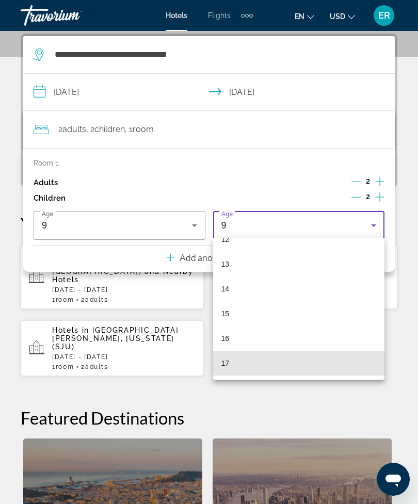
click at [253, 374] on mat-option "17" at bounding box center [299, 363] width 172 height 25
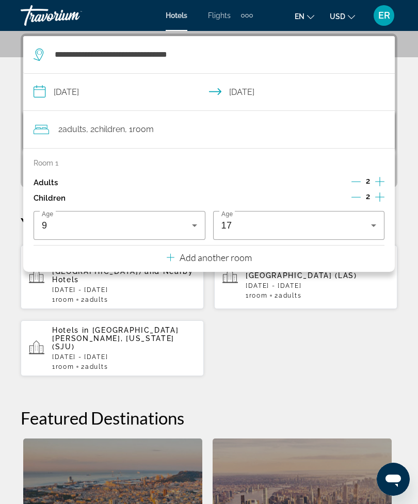
click at [404, 50] on div "**********" at bounding box center [209, 357] width 418 height 646
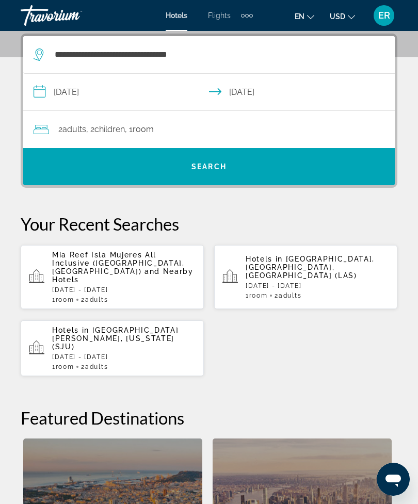
click at [258, 168] on span "Search widget" at bounding box center [209, 166] width 372 height 25
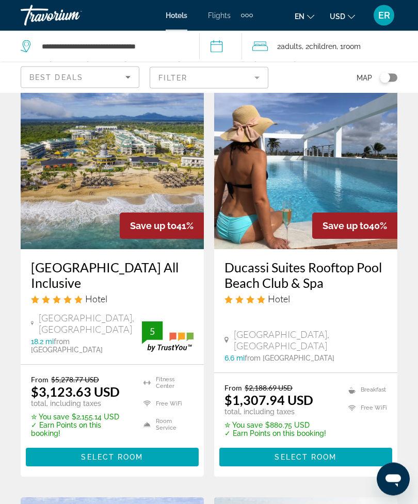
scroll to position [45, 0]
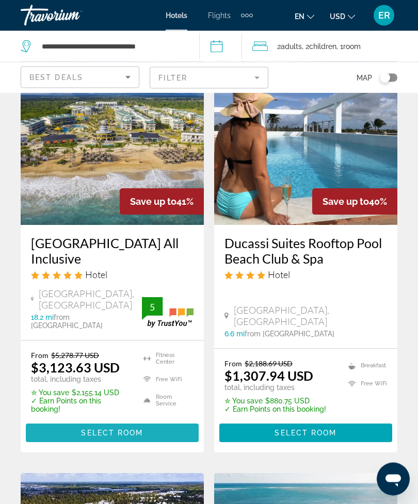
click at [155, 437] on span "Main content" at bounding box center [112, 433] width 173 height 25
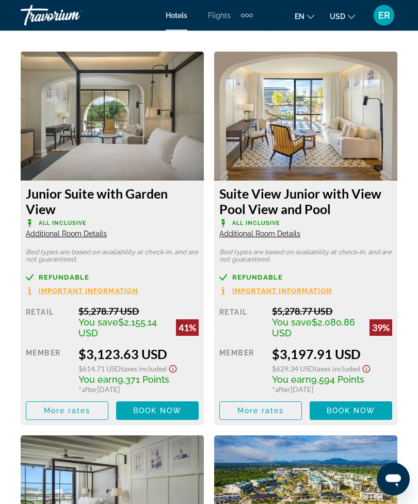
scroll to position [1781, 0]
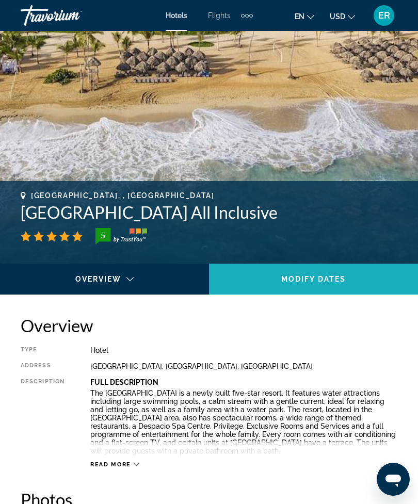
scroll to position [255, 0]
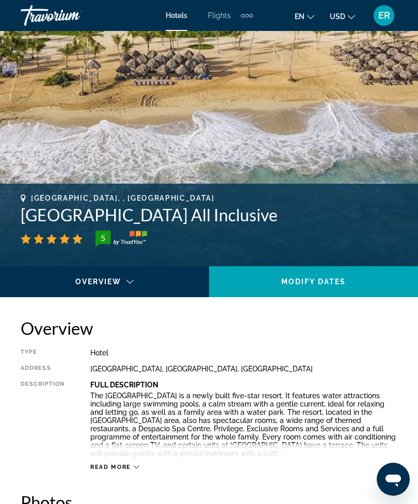
copy h1 "[GEOGRAPHIC_DATA] All Inclusive"
